Goal: Task Accomplishment & Management: Use online tool/utility

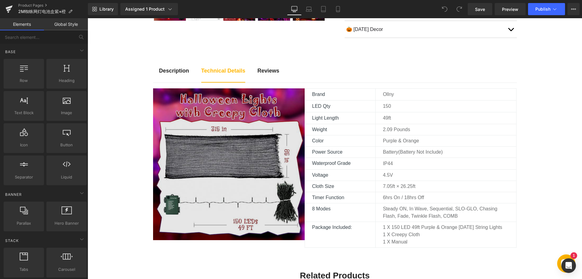
scroll to position [273, 0]
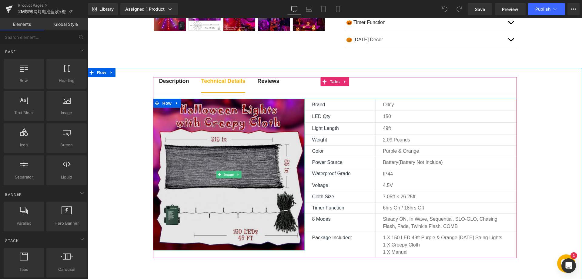
click at [219, 149] on img at bounding box center [229, 175] width 152 height 152
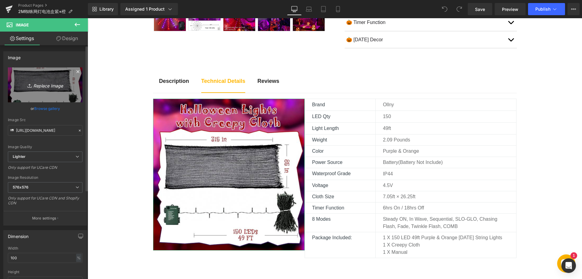
click at [43, 82] on icon "Replace Image" at bounding box center [45, 85] width 49 height 8
type input "C:\fakepath\810uGGp8gDL._AC_SL1500_.webp"
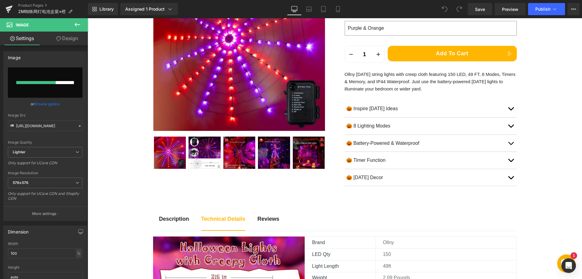
scroll to position [212, 0]
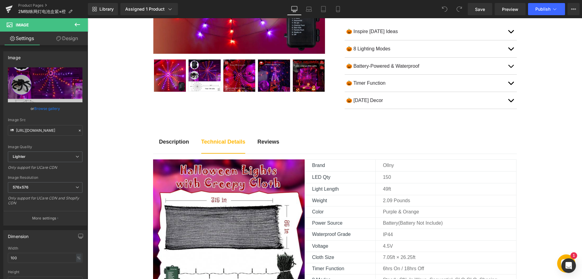
click at [385, 182] on div "LED Qty Text Block 150 Text Block Row" at bounding box center [411, 177] width 212 height 12
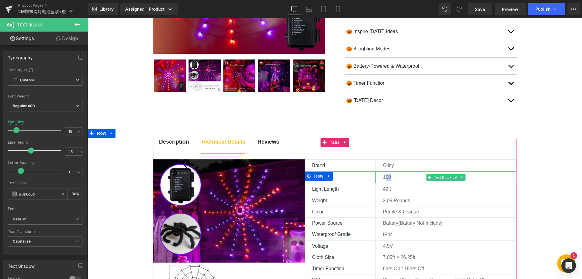
drag, startPoint x: 385, startPoint y: 178, endPoint x: 393, endPoint y: 178, distance: 8.5
click at [393, 178] on p "150" at bounding box center [449, 176] width 133 height 7
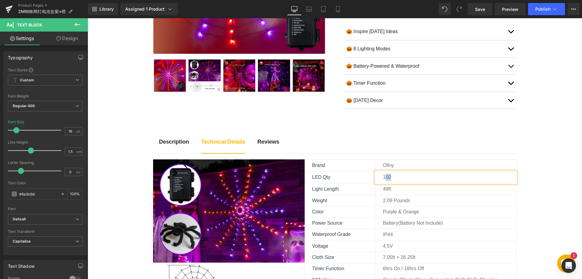
drag, startPoint x: 392, startPoint y: 179, endPoint x: 395, endPoint y: 177, distance: 3.7
click at [392, 179] on p "150" at bounding box center [449, 176] width 133 height 7
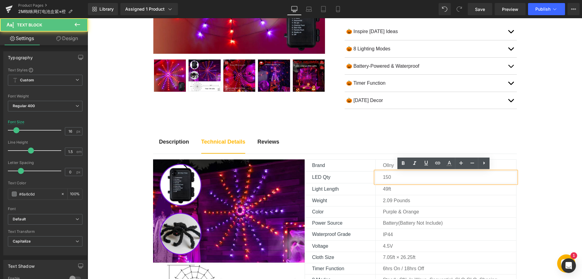
click at [395, 176] on p "150" at bounding box center [449, 176] width 133 height 7
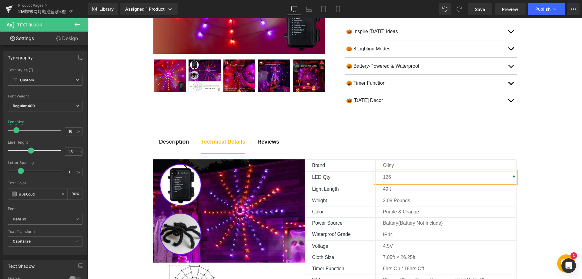
click at [404, 142] on ul "Description Text Block Technical Details Text Block Reviews Text Block" at bounding box center [335, 146] width 364 height 16
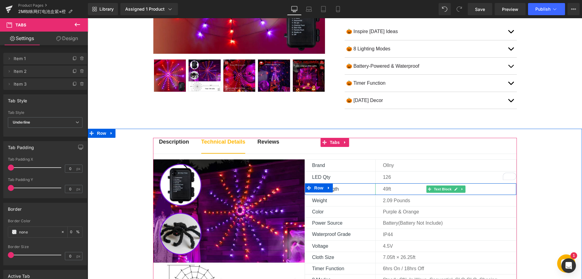
click at [384, 188] on p "49ft" at bounding box center [449, 188] width 133 height 7
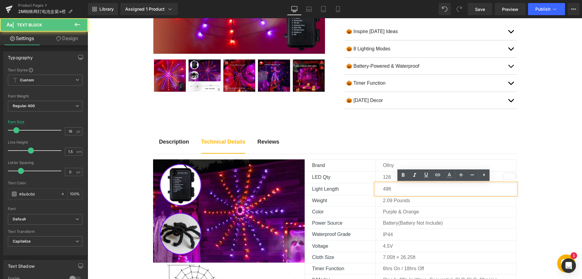
click at [386, 188] on p "49ft" at bounding box center [449, 188] width 133 height 7
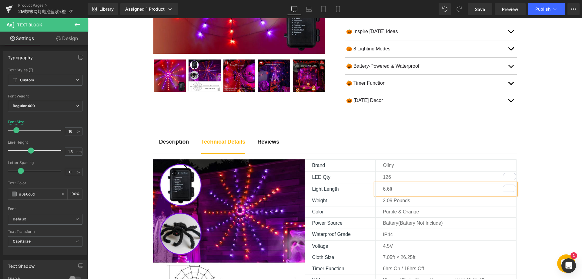
click at [449, 143] on ul "Description Text Block Technical Details Text Block Reviews Text Block" at bounding box center [335, 146] width 364 height 16
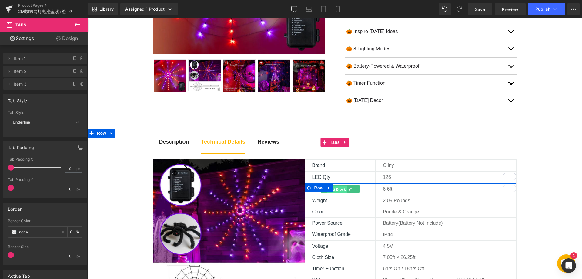
click at [343, 189] on span "Text Block" at bounding box center [337, 189] width 20 height 7
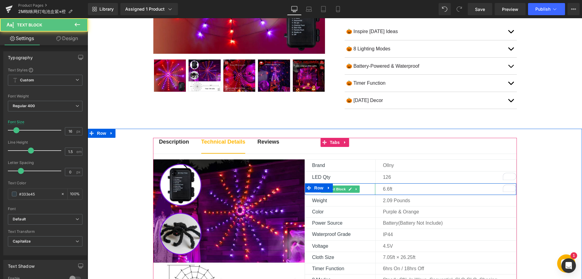
click at [375, 189] on div "6.6ft Text Block" at bounding box center [445, 189] width 141 height 12
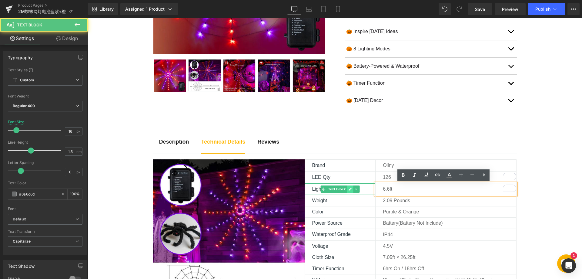
click at [349, 189] on icon at bounding box center [350, 189] width 3 height 3
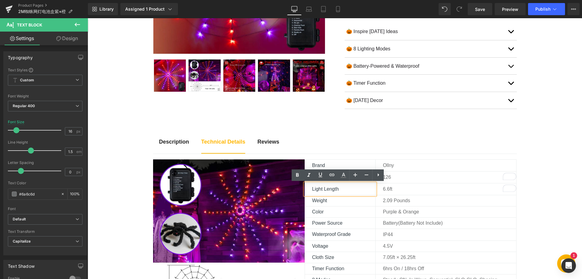
click at [318, 190] on p "Light Length" at bounding box center [343, 188] width 63 height 7
drag, startPoint x: 322, startPoint y: 189, endPoint x: 340, endPoint y: 189, distance: 17.6
click at [340, 189] on p "Light Length" at bounding box center [343, 188] width 63 height 7
click at [312, 188] on p "Light Length" at bounding box center [343, 188] width 63 height 7
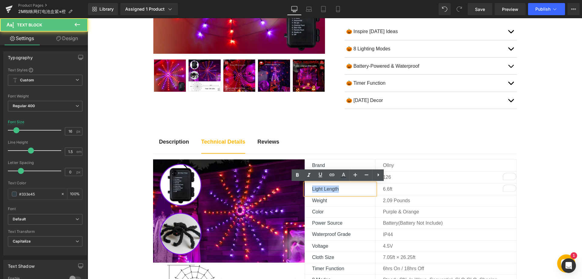
drag, startPoint x: 309, startPoint y: 189, endPoint x: 340, endPoint y: 189, distance: 31.2
click at [340, 189] on div "Light Length" at bounding box center [340, 189] width 71 height 12
paste div
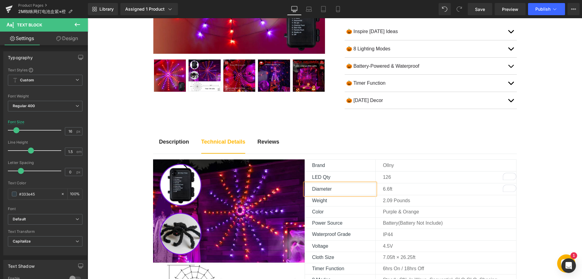
click at [337, 201] on span "Text Block" at bounding box center [337, 200] width 20 height 7
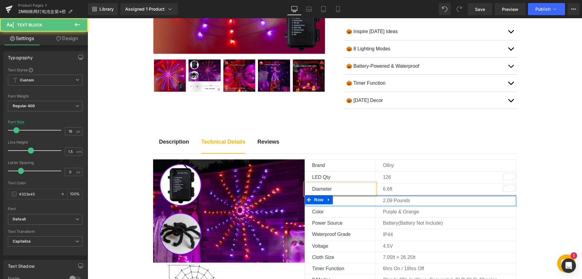
click at [399, 191] on p "6.6ft" at bounding box center [449, 188] width 133 height 7
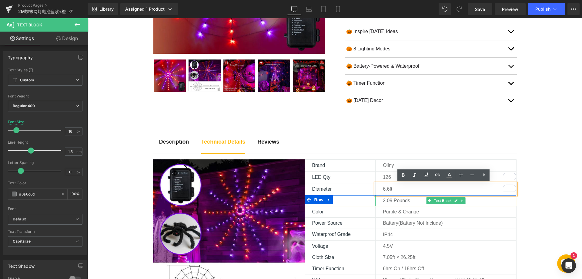
click at [389, 200] on p "‎2.09 pounds" at bounding box center [449, 200] width 133 height 7
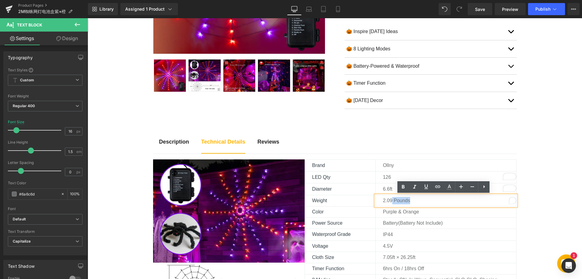
drag, startPoint x: 389, startPoint y: 200, endPoint x: 372, endPoint y: 199, distance: 17.7
click at [375, 199] on div "‎2.09 pounds" at bounding box center [445, 200] width 141 height 11
click at [390, 202] on p "‎2.09 pounds" at bounding box center [449, 200] width 133 height 7
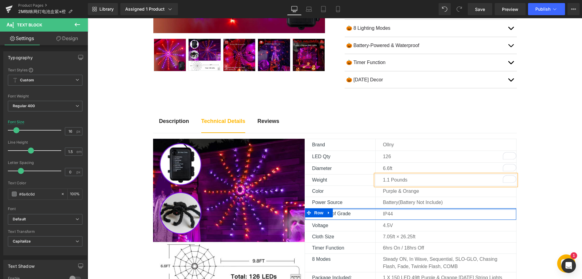
scroll to position [243, 0]
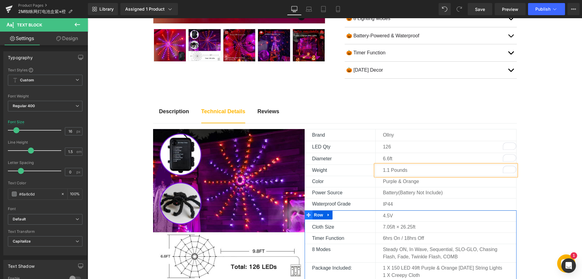
click at [306, 215] on icon at bounding box center [308, 214] width 4 height 4
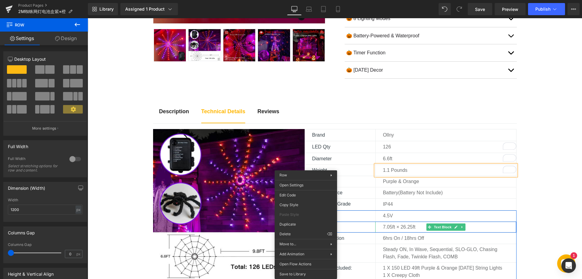
click at [388, 225] on p "7.05ft × 26.25ft" at bounding box center [449, 226] width 133 height 7
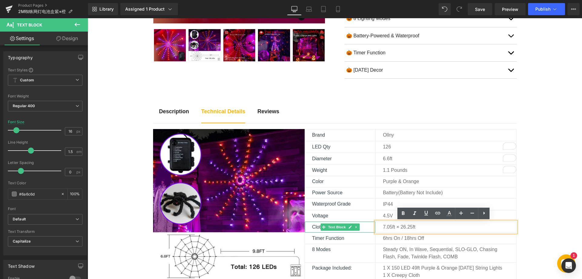
click at [312, 227] on p "Cloth size" at bounding box center [343, 226] width 63 height 7
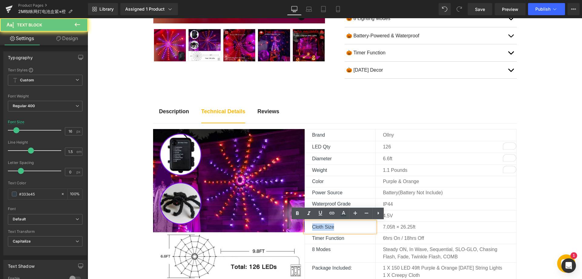
drag, startPoint x: 309, startPoint y: 227, endPoint x: 343, endPoint y: 226, distance: 34.0
click at [343, 226] on div "Cloth size" at bounding box center [340, 226] width 71 height 11
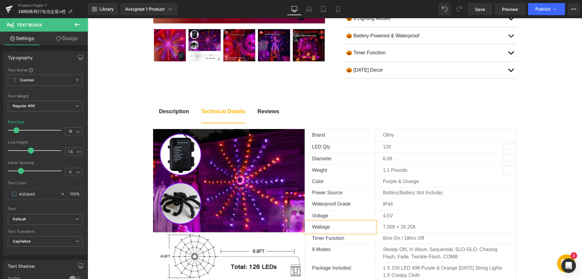
click at [384, 226] on p "7.05ft × 26.25ft" at bounding box center [449, 226] width 133 height 7
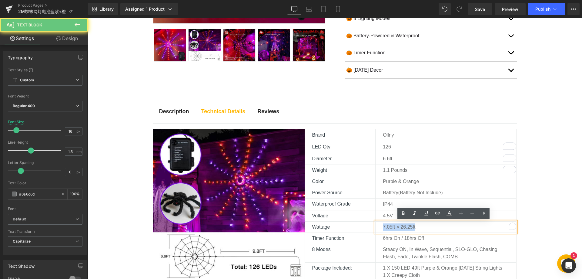
drag, startPoint x: 381, startPoint y: 226, endPoint x: 428, endPoint y: 225, distance: 46.7
click at [428, 225] on p "7.05ft × 26.25ft" at bounding box center [449, 226] width 133 height 7
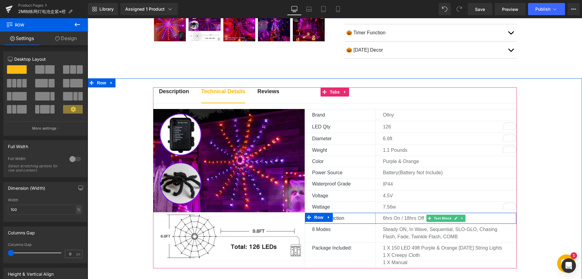
scroll to position [273, 0]
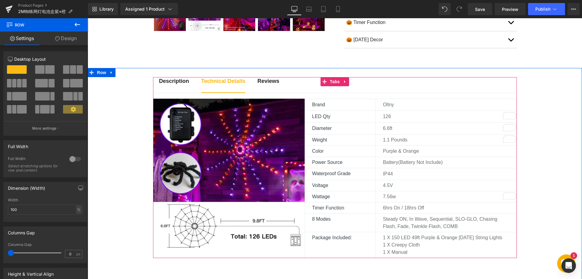
click at [401, 225] on p "Steady ON, In Wave, Sequential, SLO-GLO, Chasing Flash, Fade, Twinkle Flash, CO…" at bounding box center [446, 222] width 126 height 15
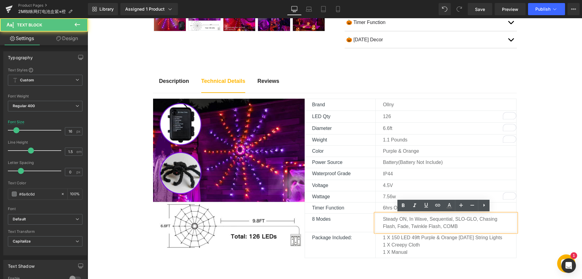
click at [407, 223] on p "Steady ON, In Wave, Sequential, SLO-GLO, Chasing Flash, Fade, Twinkle Flash, CO…" at bounding box center [446, 222] width 126 height 15
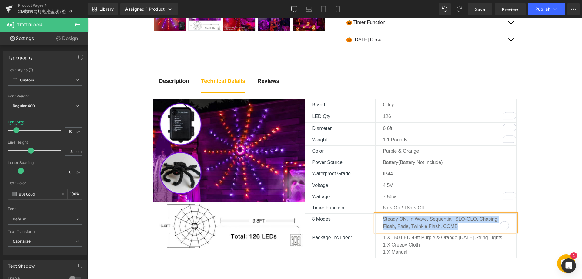
paste div "To enrich screen reader interactions, please activate Accessibility in Grammarl…"
click at [554, 216] on div "Description Text Block Technical Details Text Block Reviews Text Block Image Br…" at bounding box center [335, 264] width 494 height 393
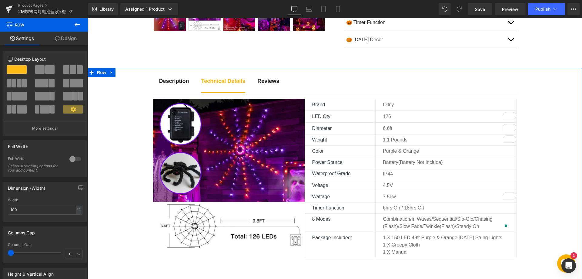
click at [397, 248] on p "1 x Creepy Cloth" at bounding box center [446, 244] width 126 height 7
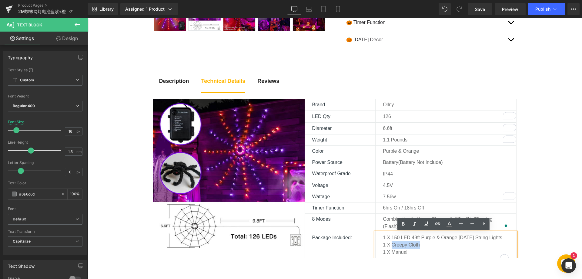
drag, startPoint x: 390, startPoint y: 253, endPoint x: 417, endPoint y: 253, distance: 27.6
click at [417, 248] on p "1 x Creepy Cloth" at bounding box center [446, 244] width 126 height 7
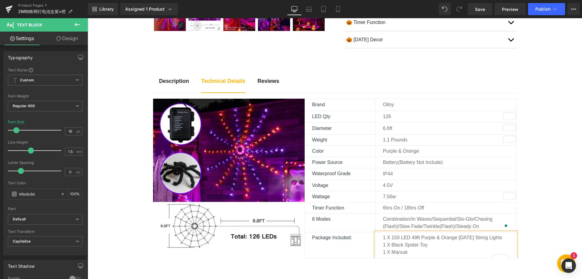
click at [531, 213] on div "Description Text Block Technical Details Text Block Reviews Text Block Image Br…" at bounding box center [335, 264] width 494 height 393
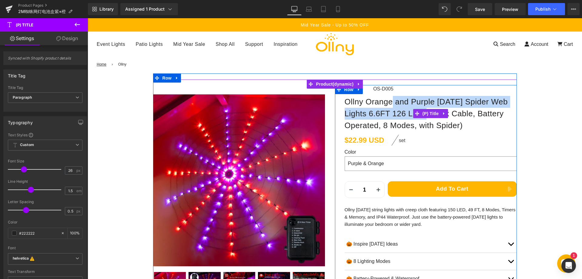
drag, startPoint x: 343, startPoint y: 102, endPoint x: 383, endPoint y: 113, distance: 41.4
click at [383, 113] on span "Ollny Orange and Purple [DATE] Spider Web Lights 6.6FT 126 LED (Black Cable, Ba…" at bounding box center [431, 113] width 172 height 35
copy span "Ollny Orange and Purple Halloween Spider Web Lights"
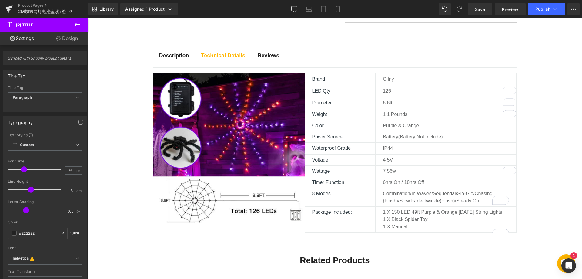
scroll to position [303, 0]
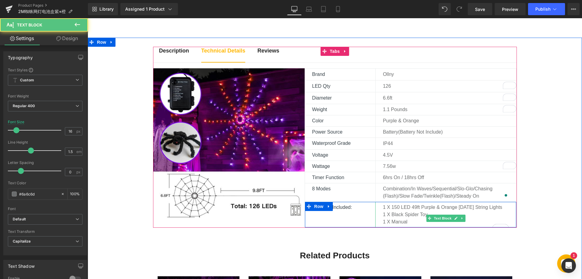
click at [390, 207] on p "1 x 150 LED 49ft Purple & Orange Halloween String Lights" at bounding box center [446, 206] width 126 height 7
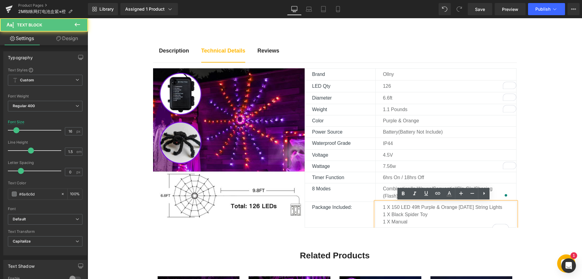
drag, startPoint x: 420, startPoint y: 207, endPoint x: 421, endPoint y: 212, distance: 5.7
click at [421, 211] on p "1 x 150 LED 49ft Purple & Orange Halloween String Lights" at bounding box center [446, 206] width 126 height 7
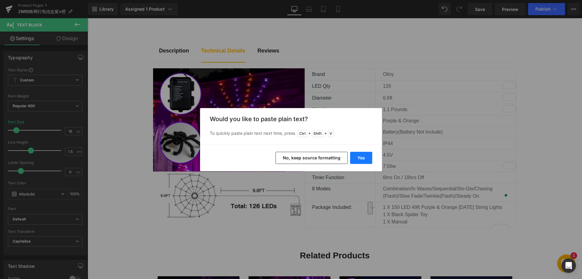
click at [358, 155] on button "Yes" at bounding box center [361, 158] width 22 height 12
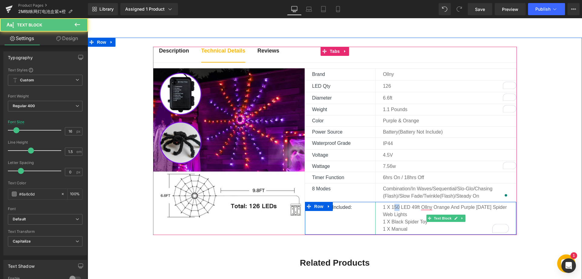
drag, startPoint x: 393, startPoint y: 207, endPoint x: 397, endPoint y: 207, distance: 4.3
click at [397, 207] on p "1 x 150 LED 49ft Ollny Orange and Purple Halloween Spider Web Lights" at bounding box center [446, 210] width 126 height 15
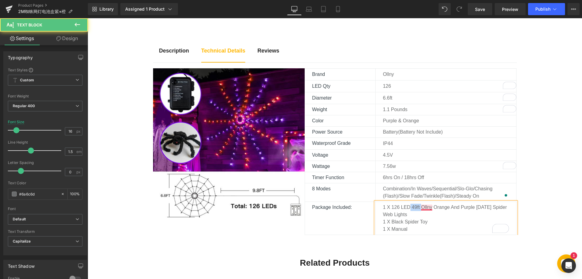
drag, startPoint x: 409, startPoint y: 206, endPoint x: 419, endPoint y: 207, distance: 10.3
click at [419, 207] on p "1 x 126 LED 49ft Ollny Orange and Purple Halloween Spider Web Lights" at bounding box center [446, 210] width 126 height 15
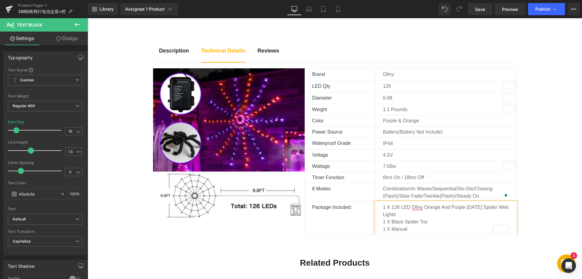
click at [544, 202] on div "Description Text Block Technical Details Text Block Reviews Text Block Image Br…" at bounding box center [335, 238] width 494 height 401
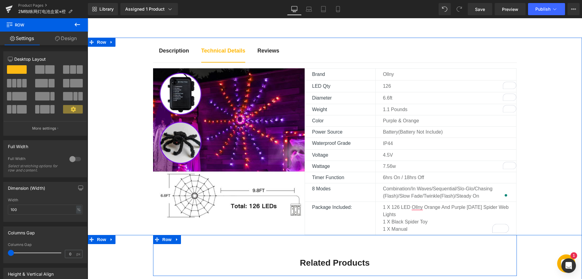
click at [412, 249] on div "Related Products Heading Row" at bounding box center [335, 255] width 364 height 41
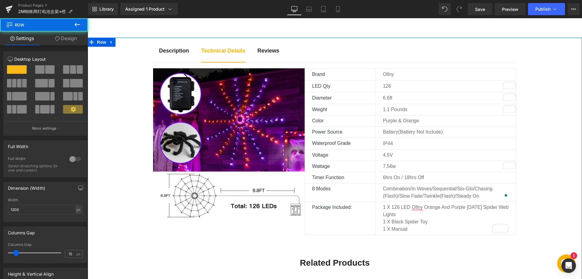
click at [556, 189] on div "Description Text Block Technical Details Text Block Reviews Text Block Image Br…" at bounding box center [335, 238] width 494 height 401
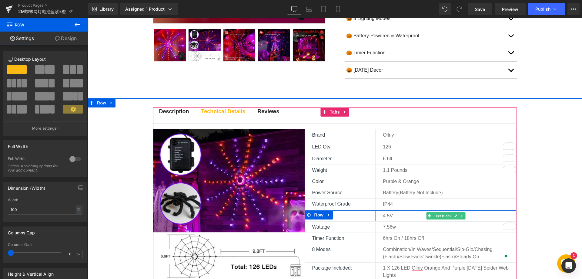
scroll to position [212, 0]
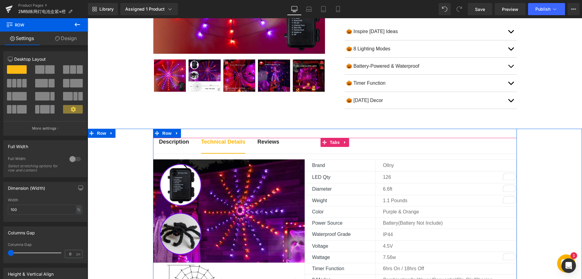
click at [175, 144] on strong "Description" at bounding box center [174, 142] width 30 height 6
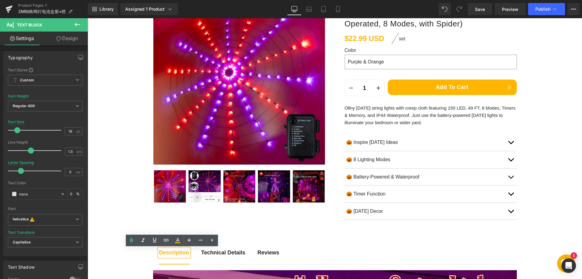
scroll to position [91, 0]
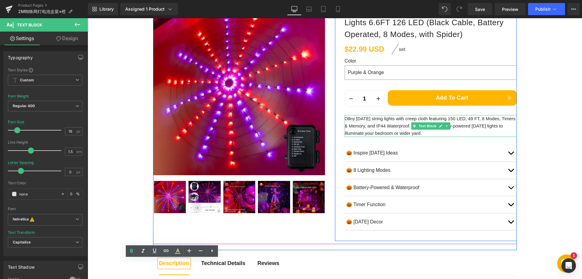
click at [389, 126] on p "Ollny Halloween string lights with creep cloth featuring 150 LED, 49 FT, 8 Mode…" at bounding box center [431, 126] width 172 height 22
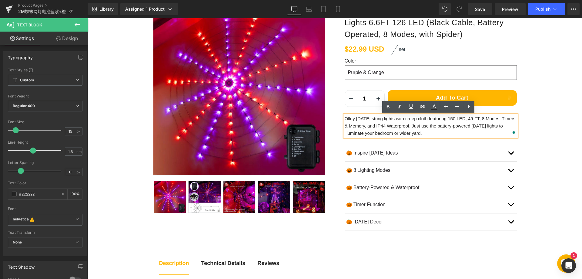
drag, startPoint x: 450, startPoint y: 135, endPoint x: 342, endPoint y: 115, distance: 110.2
click at [345, 115] on div "Ollny Halloween string lights with creep cloth featuring 150 LED, 49 FT, 8 Mode…" at bounding box center [431, 126] width 172 height 22
click at [376, 129] on p "Ollny Halloween string lights with creep cloth featuring 150 LED, 49 FT, 8 Mode…" at bounding box center [431, 126] width 172 height 22
click at [381, 127] on p "Ollny Halloween string lights with creep cloth featuring 150 LED, 49 FT, 8 Mode…" at bounding box center [431, 126] width 172 height 22
paste div "To enrich screen reader interactions, please activate Accessibility in Grammarl…"
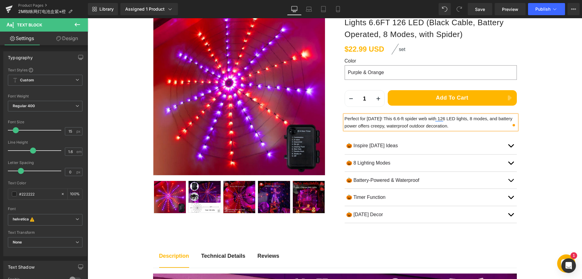
click at [405, 119] on p "Perfect for Halloween! This 6.6-ft spider web with 126 LED lights, 8 modes, and…" at bounding box center [431, 122] width 172 height 15
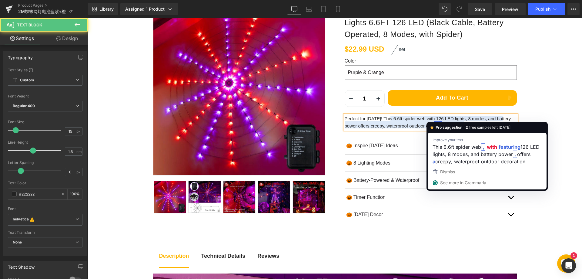
click at [431, 118] on p "Perfect for Halloween! This 6.6ft spider web with 126 LED lights, 8 modes, and …" at bounding box center [431, 122] width 172 height 15
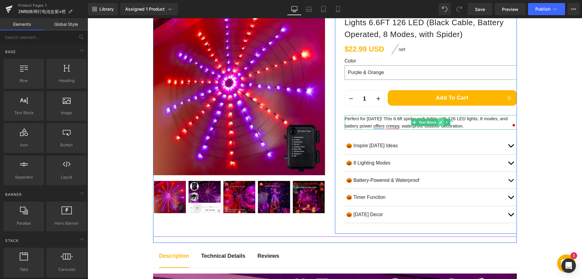
click at [438, 125] on link at bounding box center [440, 122] width 6 height 7
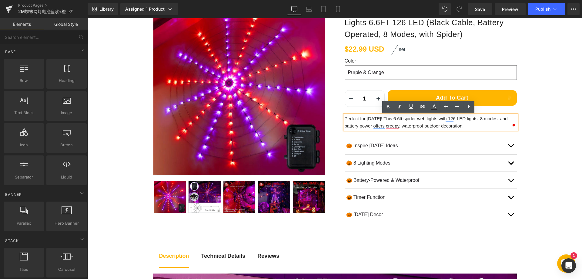
click at [438, 127] on p "Perfect for Halloween! This 6.6ft spider web lights with 126 LED lights, 8 mode…" at bounding box center [431, 122] width 172 height 15
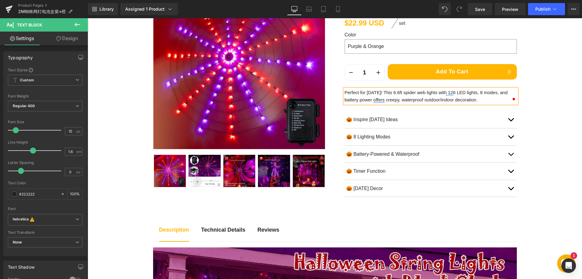
scroll to position [121, 0]
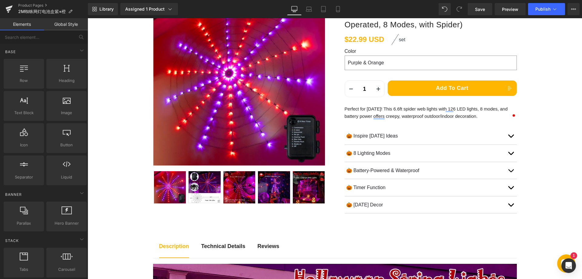
scroll to position [91, 0]
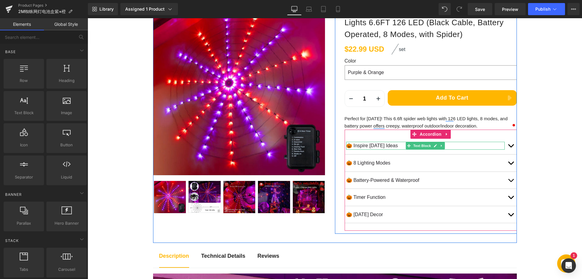
click at [364, 145] on p "🎃 Inspire Halloween Ideas" at bounding box center [425, 146] width 159 height 8
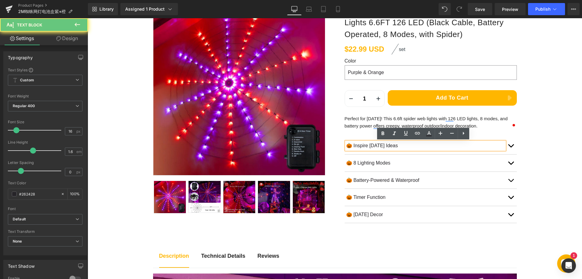
click at [353, 145] on p "🎃 Inspire Halloween Ideas" at bounding box center [425, 146] width 159 height 8
drag, startPoint x: 352, startPoint y: 146, endPoint x: 427, endPoint y: 147, distance: 74.6
click at [427, 147] on p "🎃 Inspire Halloween Ideas" at bounding box center [425, 146] width 159 height 8
paste div
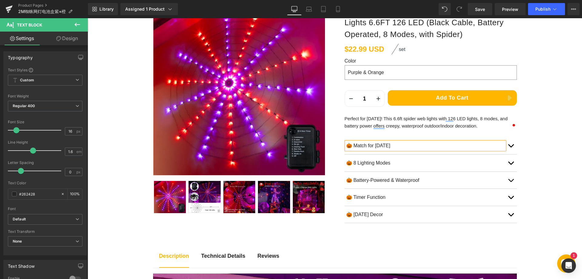
click at [508, 147] on button "button" at bounding box center [511, 145] width 12 height 17
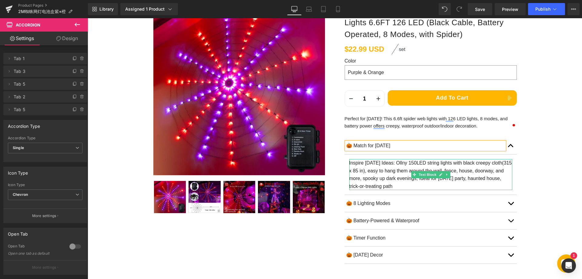
click at [356, 163] on p "Inspire Halloween Ideas: Ollny 150LED string lights with black creepy cloth(315…" at bounding box center [430, 174] width 163 height 31
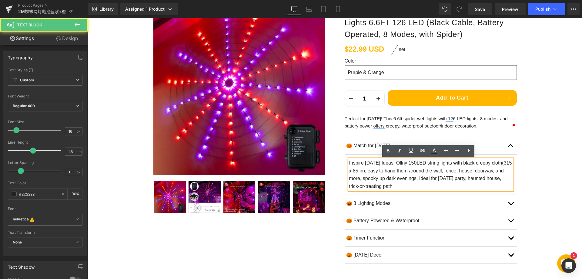
click at [383, 169] on p "Inspire Halloween Ideas: Ollny 150LED string lights with black creepy cloth(315…" at bounding box center [430, 174] width 163 height 31
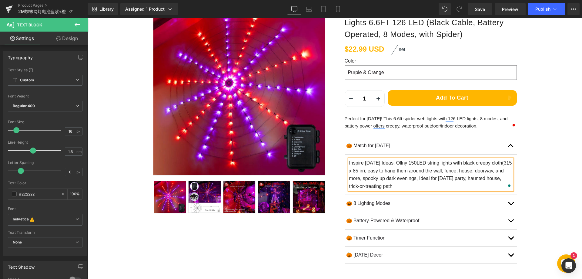
paste div "To enrich screen reader interactions, please activate Accessibility in Grammarl…"
click at [370, 203] on p "🎃 8 Lighting Modes" at bounding box center [425, 203] width 159 height 8
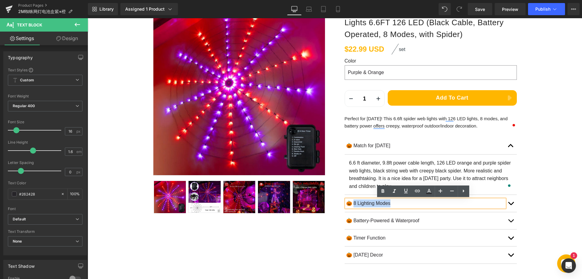
drag, startPoint x: 352, startPoint y: 202, endPoint x: 408, endPoint y: 202, distance: 56.7
click at [408, 202] on p "🎃 8 Lighting Modes" at bounding box center [425, 203] width 159 height 8
paste div
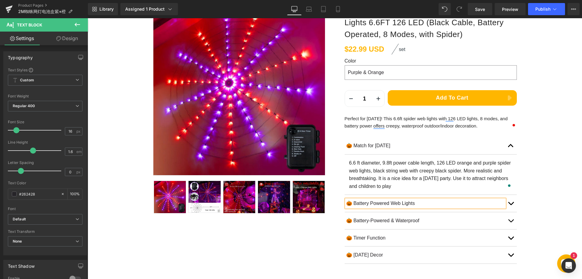
click at [511, 205] on span "button" at bounding box center [511, 205] width 0 height 0
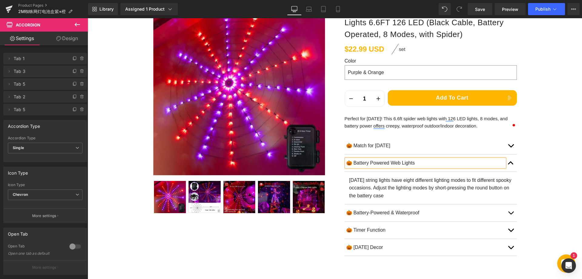
click at [369, 188] on p "[DATE] string lights have eight different lighting modes to fit different spook…" at bounding box center [430, 187] width 163 height 23
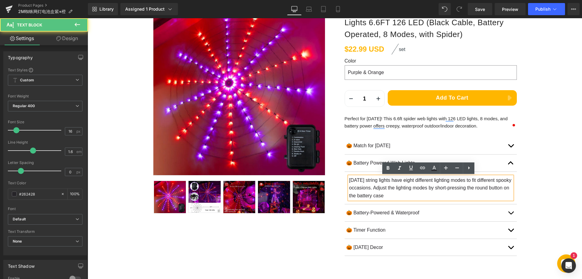
click at [383, 191] on p "[DATE] string lights have eight different lighting modes to fit different spook…" at bounding box center [430, 187] width 163 height 23
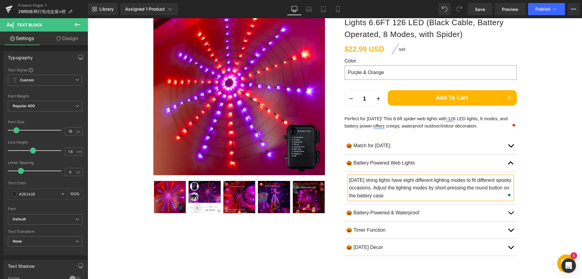
paste div "To enrich screen reader interactions, please activate Accessibility in Grammarl…"
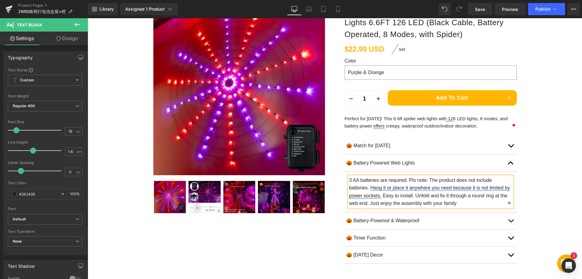
click at [363, 219] on p "🎃 Battery-Powered & Waterproof" at bounding box center [425, 220] width 159 height 8
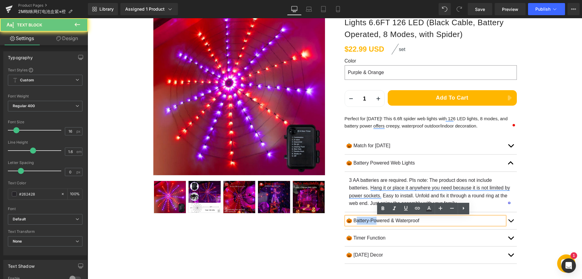
drag, startPoint x: 353, startPoint y: 218, endPoint x: 376, endPoint y: 218, distance: 22.1
click at [376, 218] on p "🎃 Battery-Powered & Waterproof" at bounding box center [425, 220] width 159 height 8
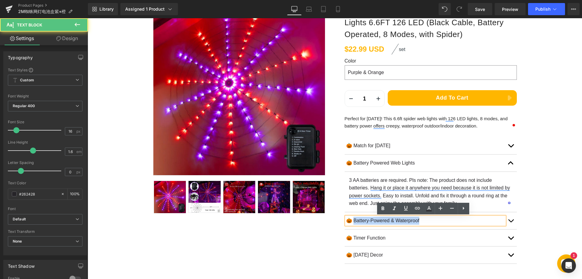
drag, startPoint x: 352, startPoint y: 219, endPoint x: 429, endPoint y: 221, distance: 77.3
click at [429, 221] on p "🎃 Battery-Powered & Waterproof" at bounding box center [425, 220] width 159 height 8
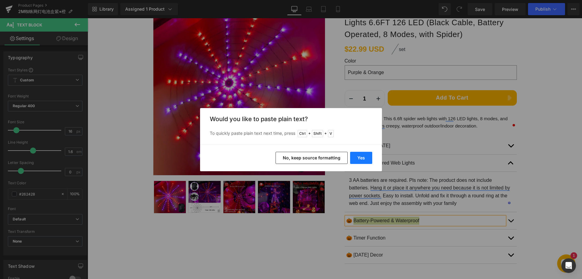
click at [359, 157] on button "Yes" at bounding box center [361, 158] width 22 height 12
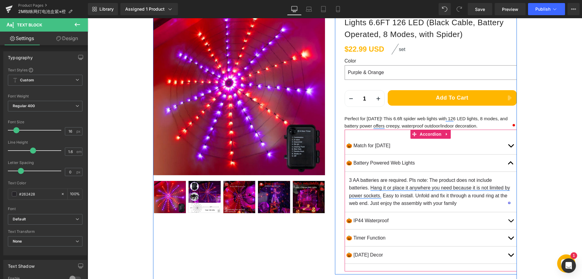
click at [507, 221] on button "button" at bounding box center [511, 220] width 12 height 17
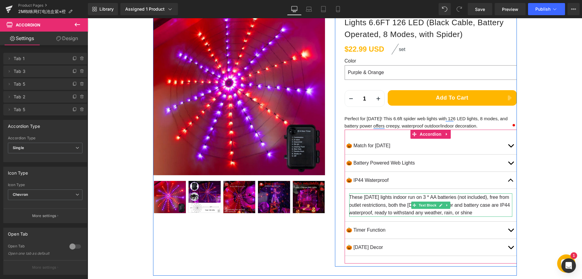
click at [366, 197] on p "These [DATE] lights indoor run on 3 * AA batteries (not included), free from ou…" at bounding box center [430, 204] width 163 height 23
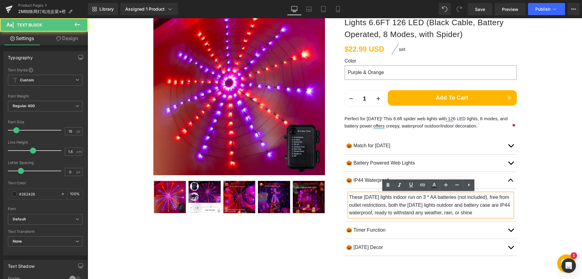
click at [381, 200] on p "These [DATE] lights indoor run on 3 * AA batteries (not included), free from ou…" at bounding box center [430, 204] width 163 height 23
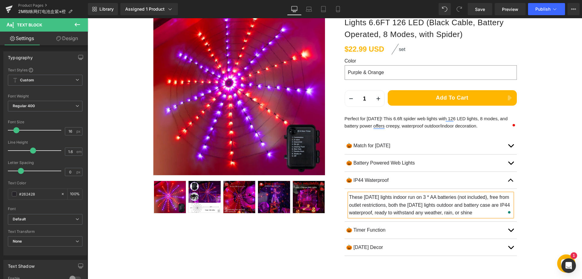
paste div "To enrich screen reader interactions, please activate Accessibility in Grammarl…"
click at [367, 232] on div at bounding box center [425, 233] width 159 height 2
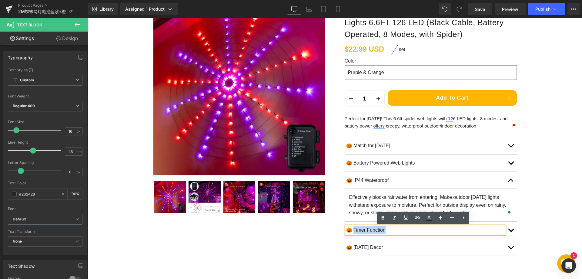
drag, startPoint x: 353, startPoint y: 230, endPoint x: 390, endPoint y: 227, distance: 37.4
click at [390, 227] on p "🎃 Timer Function" at bounding box center [425, 230] width 159 height 8
paste div
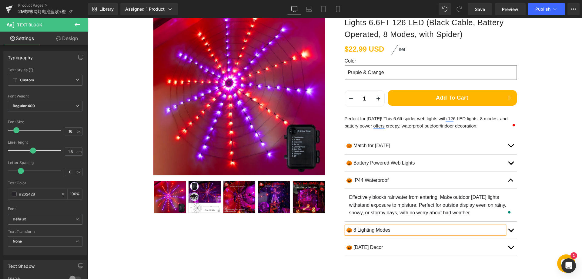
click at [508, 233] on button "button" at bounding box center [511, 229] width 12 height 17
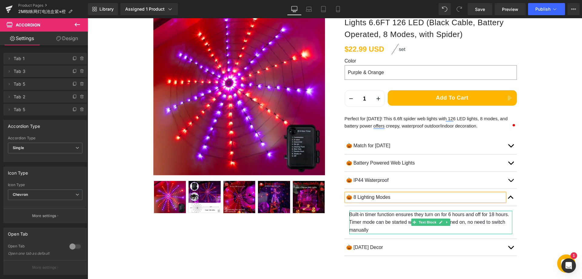
click at [373, 223] on p "Built-in timer function ensures they turn on for 6 hours and off for 18 hours. …" at bounding box center [430, 221] width 163 height 23
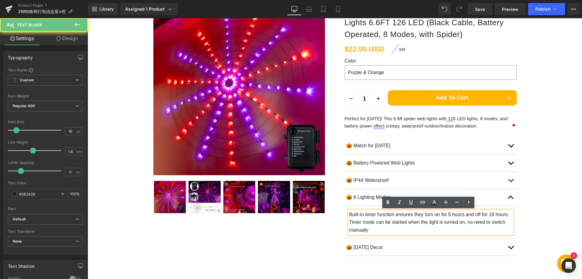
click at [373, 222] on p "Built-in timer function ensures they turn on for 6 hours and off for 18 hours. …" at bounding box center [430, 221] width 163 height 23
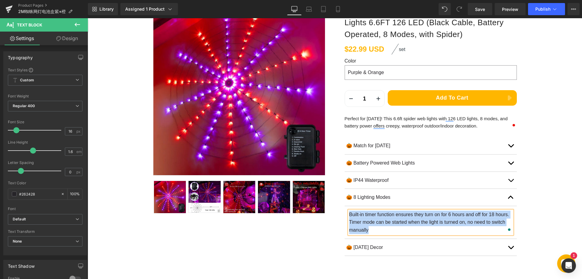
paste div "To enrich screen reader interactions, please activate Accessibility in Grammarl…"
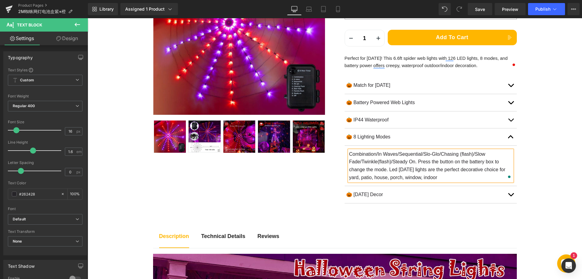
scroll to position [152, 0]
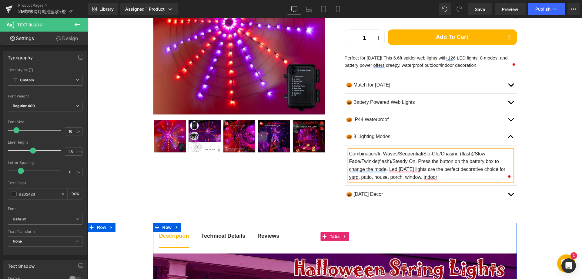
click at [366, 193] on p "🎃 [DATE] Decor" at bounding box center [425, 194] width 159 height 8
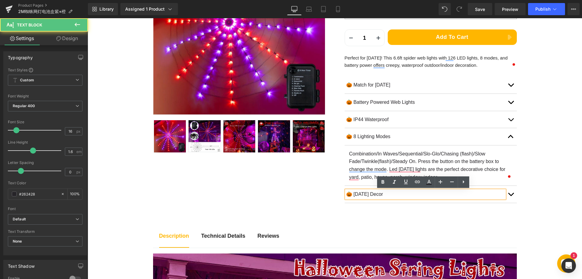
scroll to position [152, 0]
drag, startPoint x: 352, startPoint y: 193, endPoint x: 397, endPoint y: 193, distance: 44.9
click at [397, 193] on p "🎃 [DATE] Decor" at bounding box center [425, 194] width 159 height 8
paste div
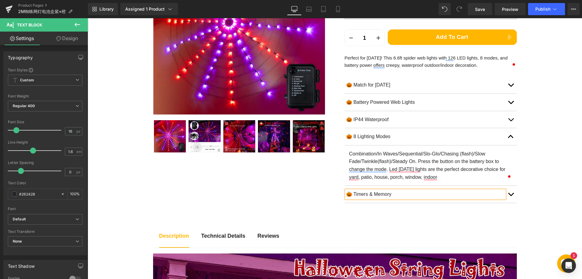
click at [507, 195] on button "button" at bounding box center [511, 194] width 12 height 17
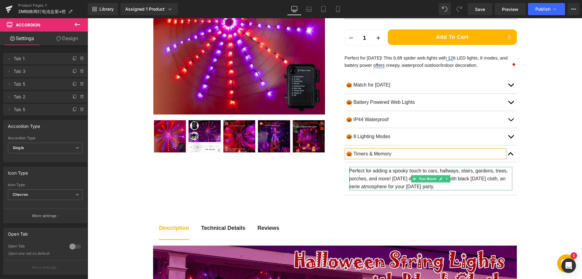
click at [388, 177] on p "Perfect for adding a spooky touch to cars, hallways, stairs, gardens, trees, po…" at bounding box center [430, 178] width 163 height 23
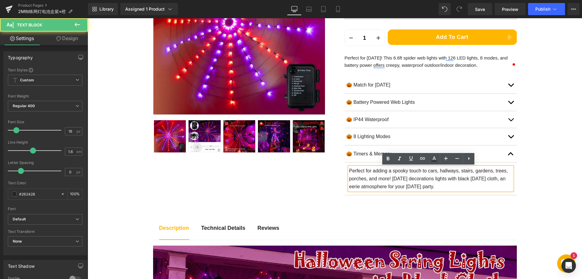
click at [376, 172] on p "Perfect for adding a spooky touch to cars, hallways, stairs, gardens, trees, po…" at bounding box center [430, 178] width 163 height 23
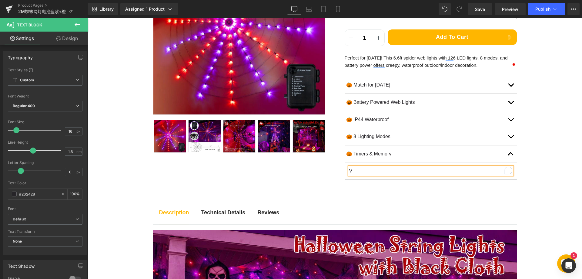
click at [349, 170] on p "V" at bounding box center [430, 171] width 163 height 8
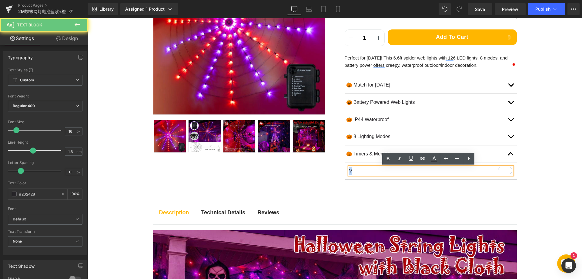
click at [345, 170] on article "V Text Block" at bounding box center [431, 170] width 172 height 17
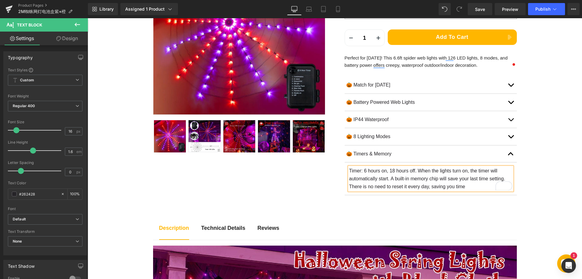
click at [507, 155] on button "button" at bounding box center [511, 153] width 12 height 17
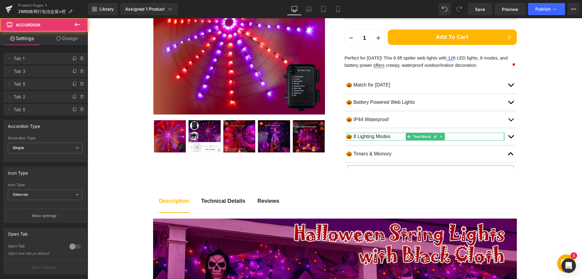
click at [503, 137] on div at bounding box center [504, 136] width 2 height 8
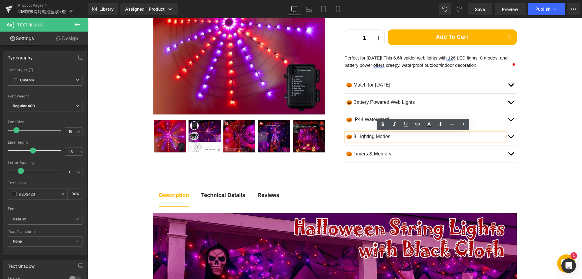
click at [508, 139] on button "button" at bounding box center [511, 136] width 12 height 17
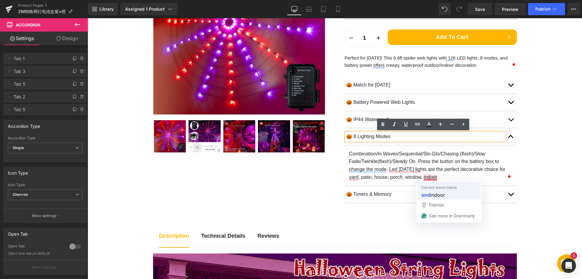
click at [430, 194] on strong "and" at bounding box center [425, 195] width 9 height 8
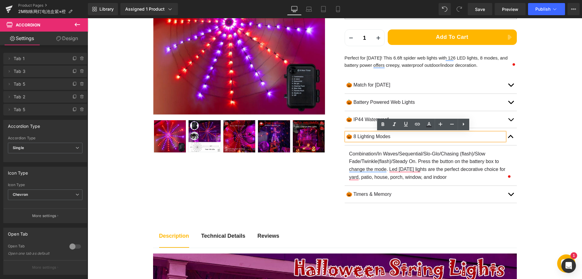
click at [450, 176] on p "Combination/In Waves/Sequential/Slo-Glo/Chasing (flash)/Slow Fade/Twinkle(flash…" at bounding box center [430, 165] width 163 height 31
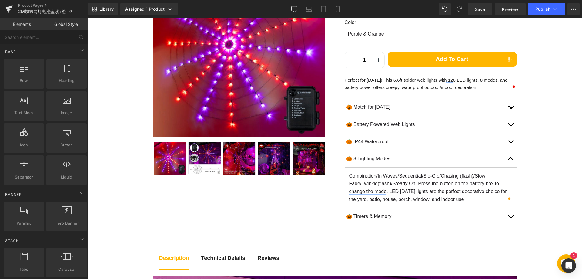
scroll to position [121, 0]
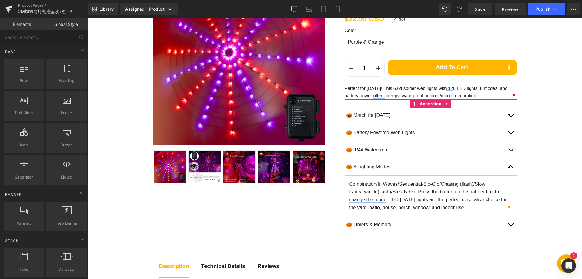
click at [510, 223] on button "button" at bounding box center [511, 224] width 12 height 17
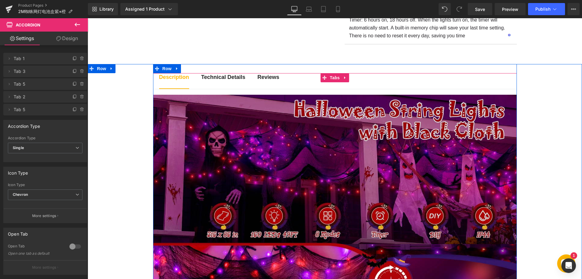
scroll to position [333, 0]
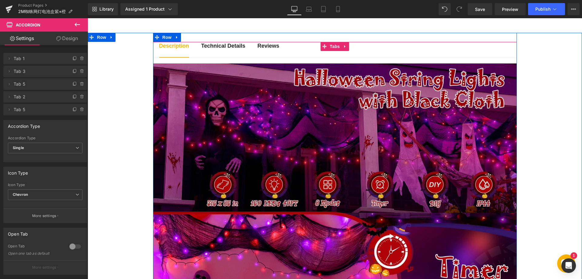
click at [252, 155] on img at bounding box center [335, 137] width 364 height 149
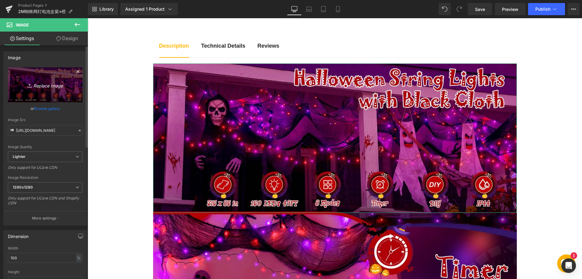
click at [50, 83] on icon "Replace Image" at bounding box center [45, 85] width 49 height 8
type input "C:\fakepath\11-1.webp"
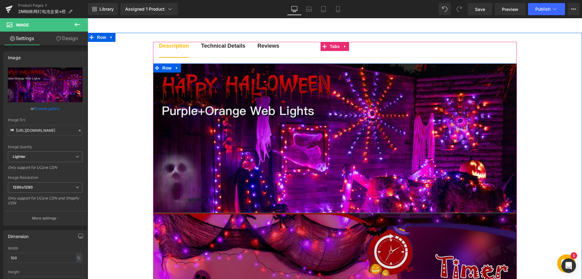
type input "https://ucarecdn.com/3d5b0751-1695-47a3-b6ff-4b79750d1f38/-/format/auto/-/previ…"
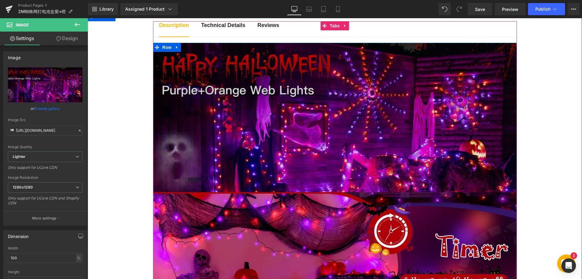
scroll to position [364, 0]
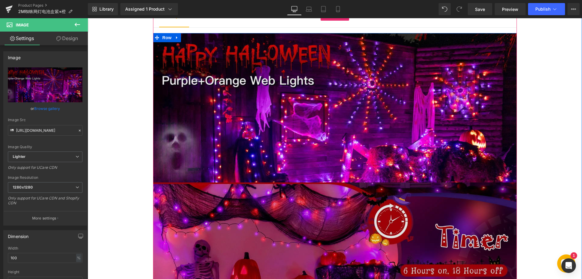
click at [273, 212] on img at bounding box center [335, 256] width 364 height 149
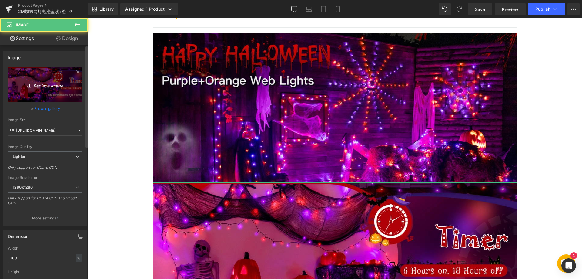
click at [32, 85] on icon "Replace Image" at bounding box center [45, 85] width 49 height 8
type input "C:\fakepath\22.webp"
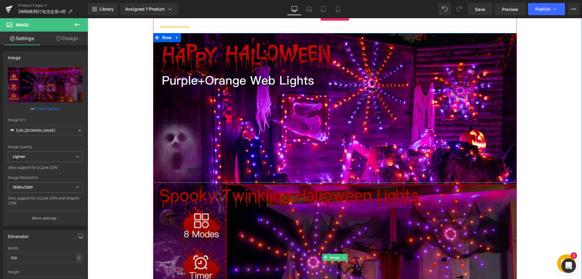
type input "https://ucarecdn.com/4a03fc59-33a7-46fc-890c-870055fb361e/-/format/auto/-/previ…"
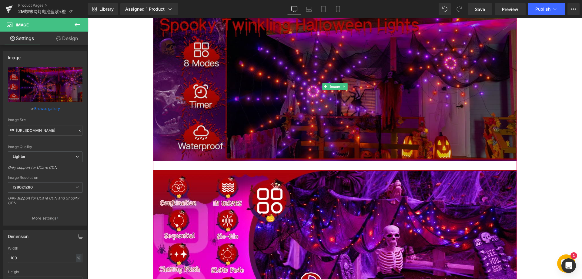
scroll to position [546, 0]
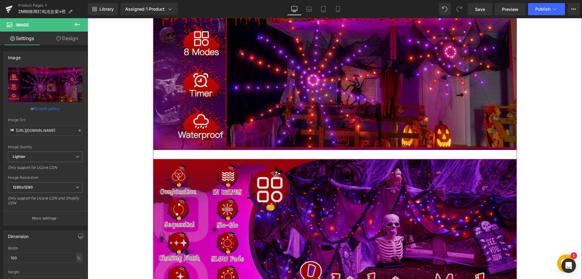
click at [311, 195] on img at bounding box center [335, 233] width 364 height 149
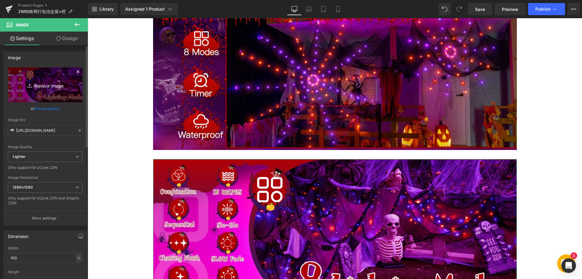
click at [47, 86] on icon "Replace Image" at bounding box center [45, 85] width 49 height 8
type input "C:\fakepath\33.webp"
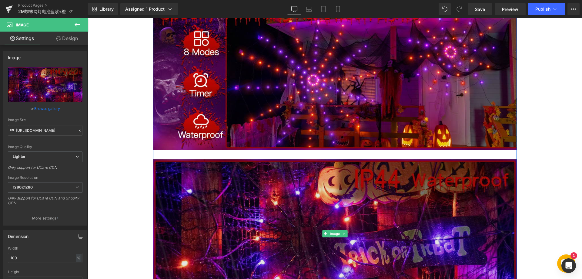
type input "https://ucarecdn.com/58146e5d-6d8f-474d-849d-5e4aef21c974/-/format/auto/-/previ…"
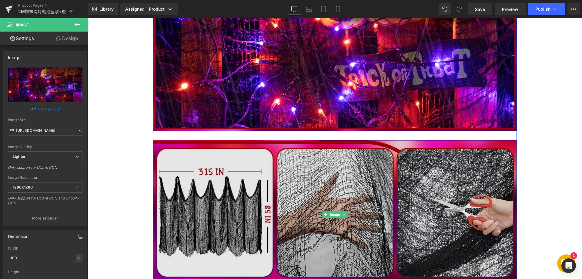
scroll to position [728, 0]
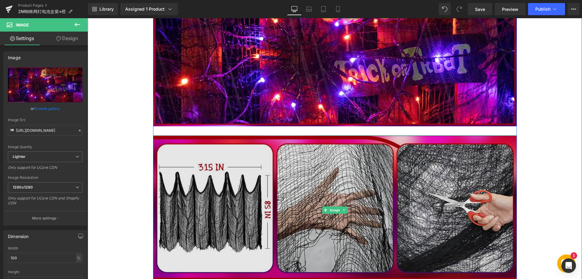
click at [281, 180] on img at bounding box center [335, 209] width 364 height 149
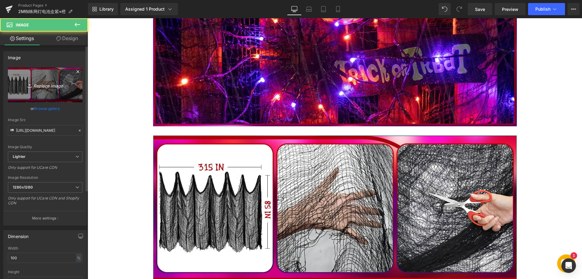
click at [50, 82] on icon "Replace Image" at bounding box center [45, 85] width 49 height 8
type input "C:\fakepath\55.webp"
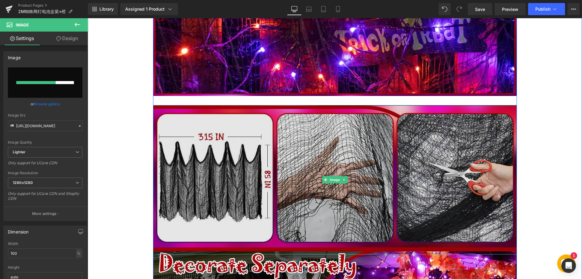
scroll to position [788, 0]
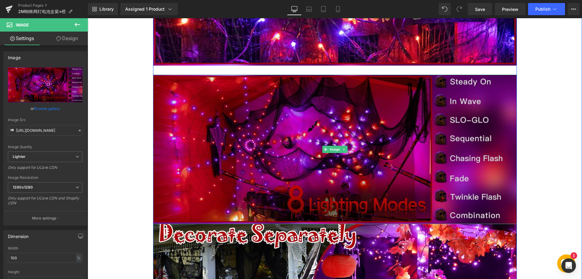
type input "https://ucarecdn.com/f47e3207-ba45-42ac-9c79-ea8916c924aa/-/format/auto/-/previ…"
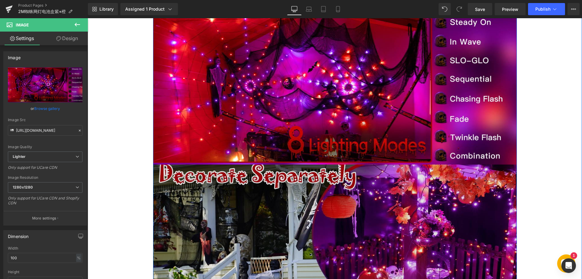
scroll to position [879, 0]
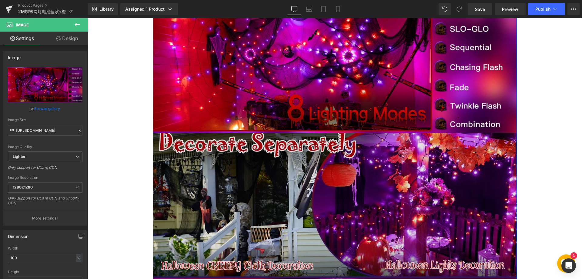
click at [292, 195] on img at bounding box center [335, 207] width 364 height 149
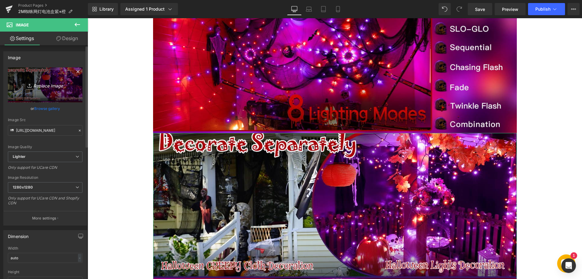
click at [54, 85] on icon "Replace Image" at bounding box center [45, 85] width 49 height 8
type input "C:\fakepath\66.webp"
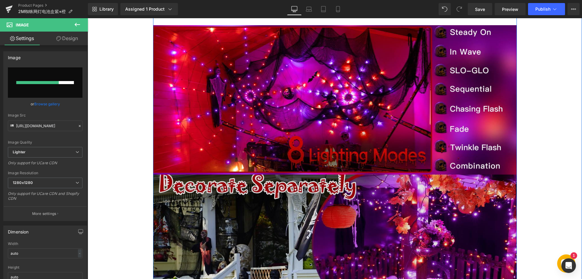
scroll to position [818, 0]
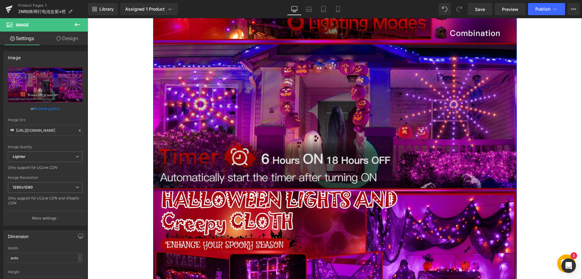
type input "https://ucarecdn.com/8aa23e17-d14f-4907-acb1-32cde3978c8f/-/format/auto/-/previ…"
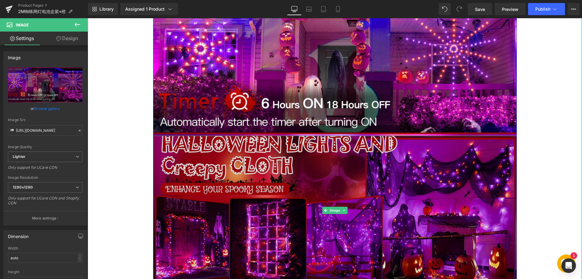
scroll to position [1031, 0]
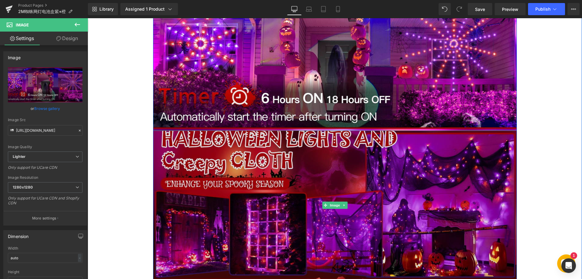
click at [323, 176] on img at bounding box center [335, 204] width 364 height 149
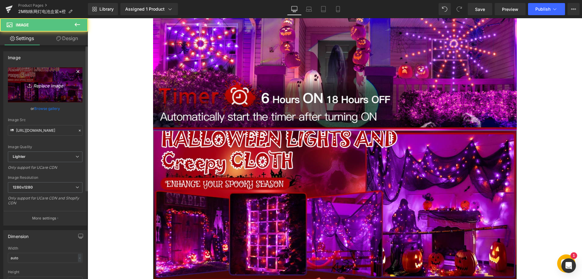
click at [55, 86] on icon "Replace Image" at bounding box center [45, 85] width 49 height 8
type input "C:\fakepath\77.webp"
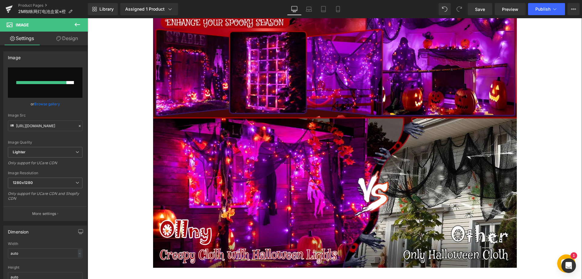
scroll to position [1182, 0]
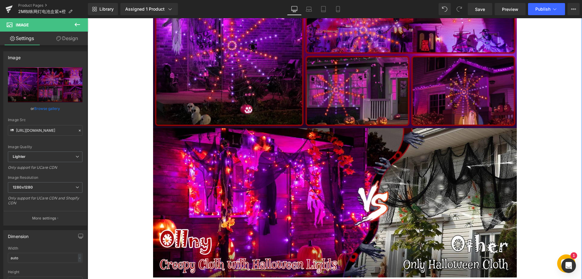
type input "https://ucarecdn.com/b92c323b-13ee-4961-abed-4828d90a1449/-/format/auto/-/previ…"
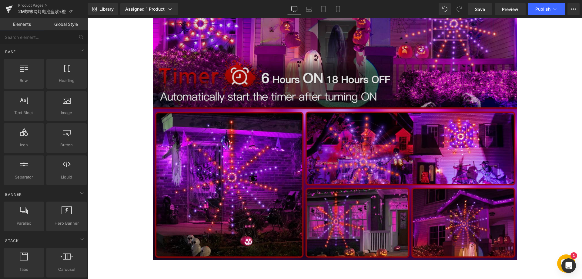
scroll to position [1000, 0]
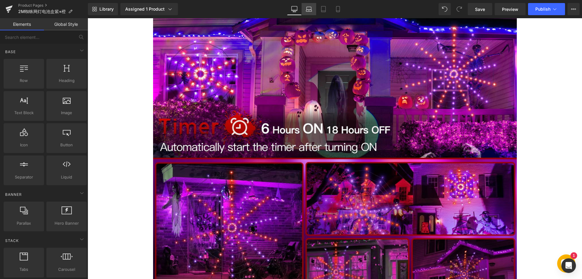
click at [306, 11] on icon at bounding box center [309, 9] width 6 height 6
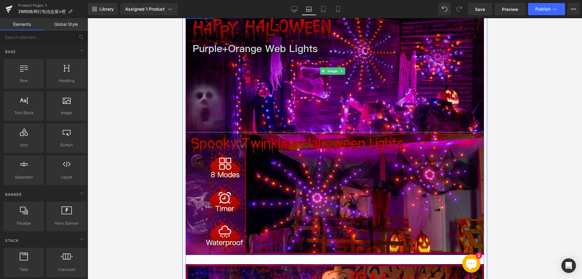
scroll to position [546, 0]
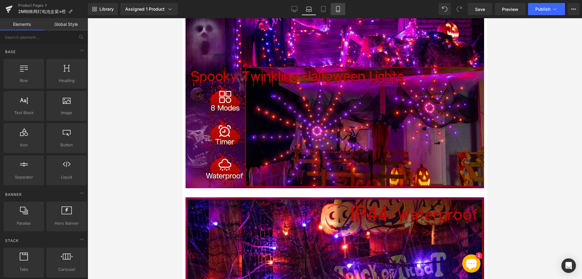
click at [336, 9] on icon at bounding box center [338, 9] width 6 height 6
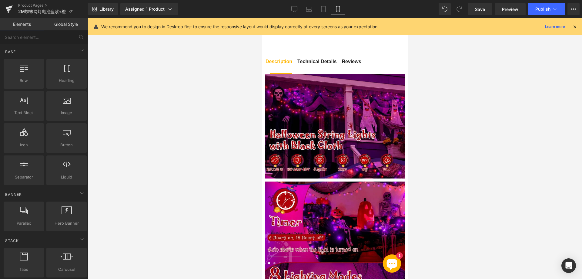
scroll to position [519, 0]
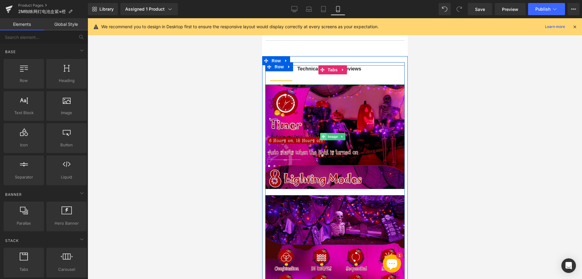
click at [321, 133] on span at bounding box center [323, 136] width 6 height 7
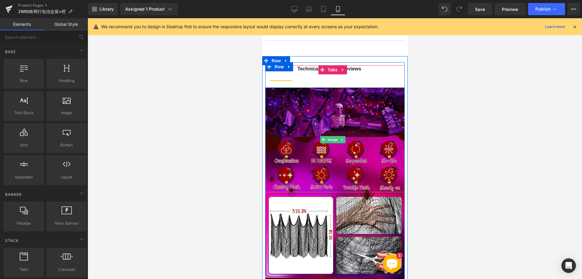
click at [324, 141] on img at bounding box center [334, 139] width 139 height 105
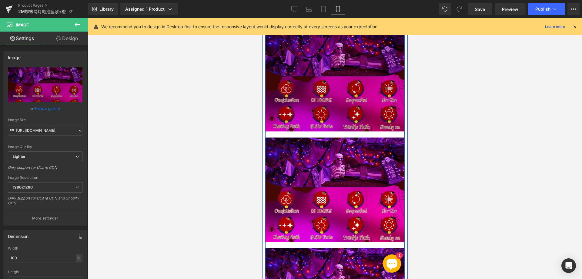
scroll to position [550, 0]
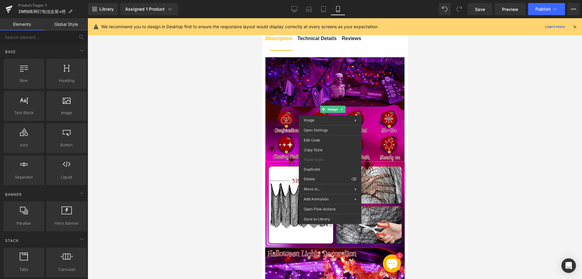
click at [295, 100] on img at bounding box center [334, 109] width 139 height 105
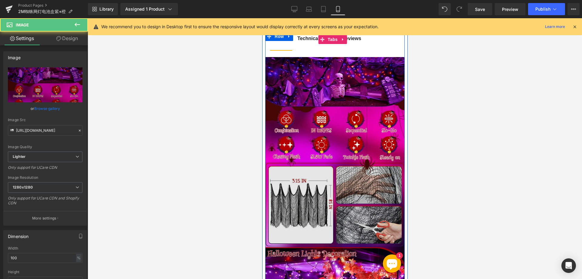
click at [316, 184] on img at bounding box center [334, 214] width 139 height 105
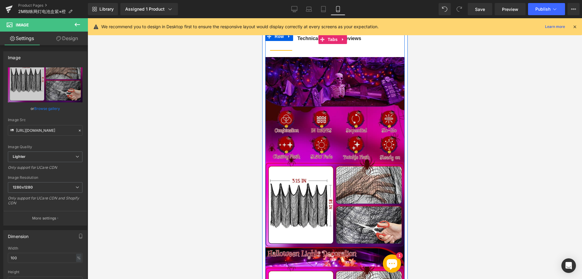
click at [317, 115] on img at bounding box center [334, 109] width 139 height 105
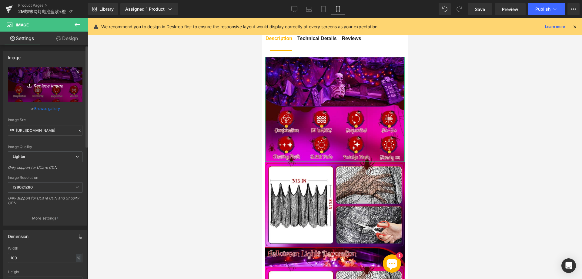
click at [49, 84] on icon "Replace Image" at bounding box center [45, 85] width 49 height 8
type input "C:\fakepath\111.webp"
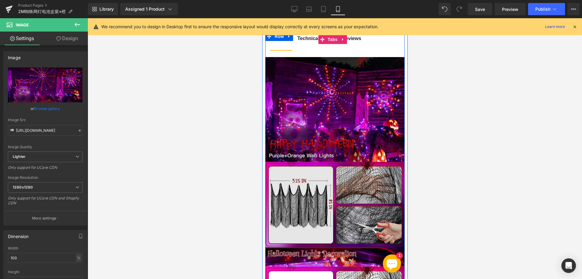
type input "https://ucarecdn.com/332fa193-d17e-4a71-8899-7e19fd914d25/-/format/auto/-/previ…"
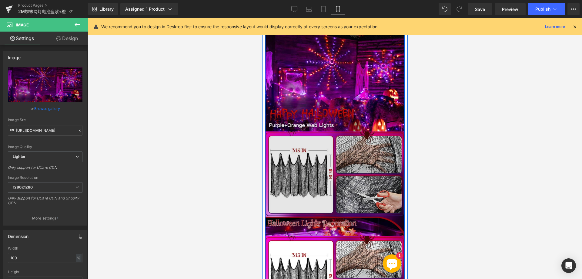
click at [325, 170] on div "Image" at bounding box center [334, 183] width 139 height 105
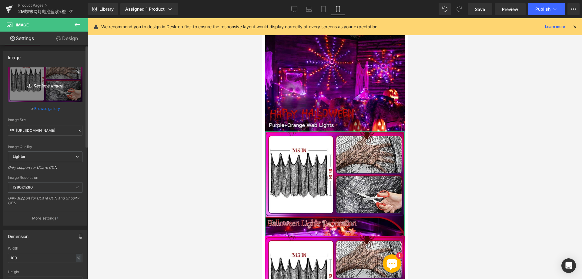
click at [49, 87] on icon "Replace Image" at bounding box center [45, 85] width 49 height 8
type input "C:\fakepath\222.webp"
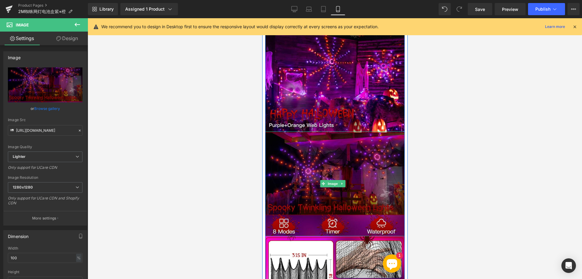
type input "https://ucarecdn.com/f1354b0e-f8d0-494d-9c49-a755de3dd863/-/format/auto/-/previ…"
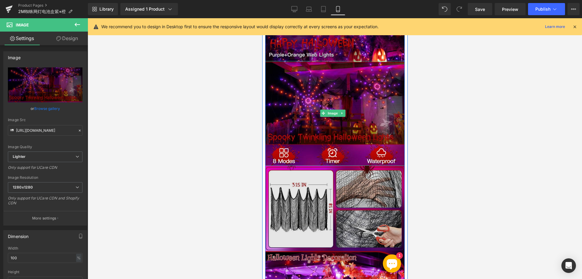
scroll to position [671, 0]
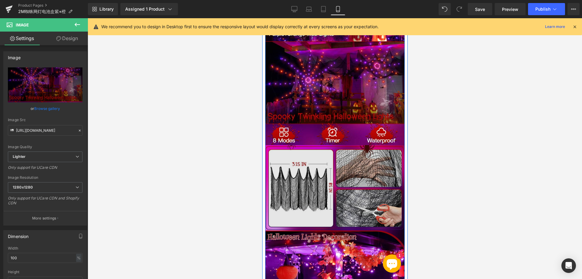
click at [325, 177] on img at bounding box center [334, 197] width 139 height 105
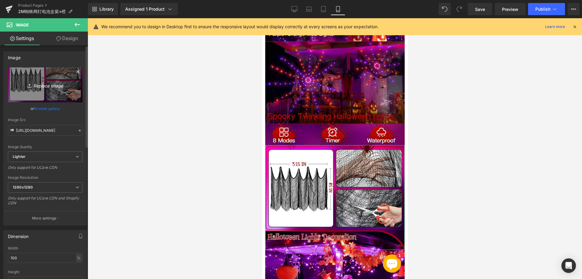
click at [51, 83] on icon "Replace Image" at bounding box center [45, 85] width 49 height 8
type input "C:\fakepath\333.webp"
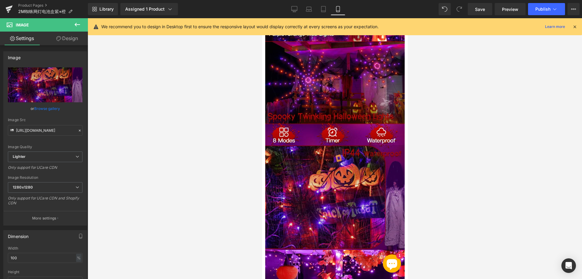
type input "https://ucarecdn.com/552b2949-bda8-4574-a298-0ef66354df80/-/format/auto/-/previ…"
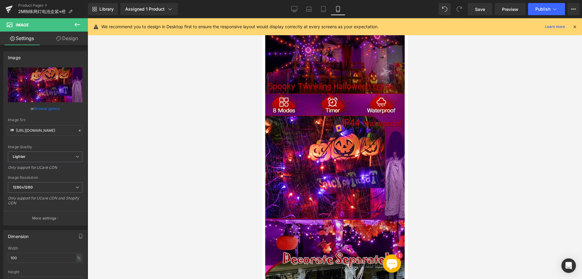
scroll to position [762, 0]
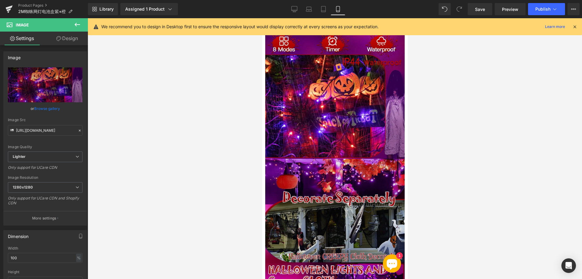
click at [340, 177] on img at bounding box center [334, 211] width 139 height 105
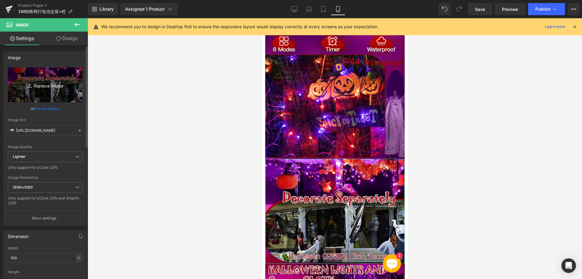
click at [51, 85] on icon "Replace Image" at bounding box center [45, 85] width 49 height 8
type input "C:\fakepath\444.webp"
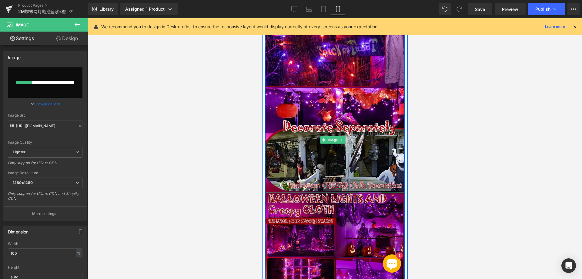
scroll to position [853, 0]
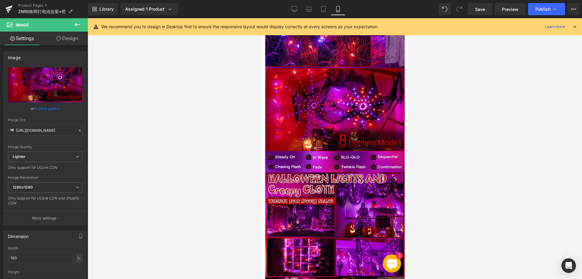
type input "https://ucarecdn.com/a92f4c33-be28-4f9b-953c-06486b19ad47/-/format/auto/-/previ…"
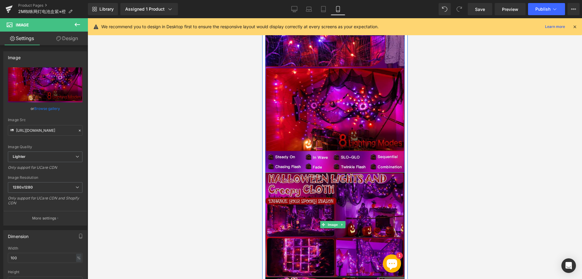
click at [309, 185] on img at bounding box center [334, 224] width 139 height 105
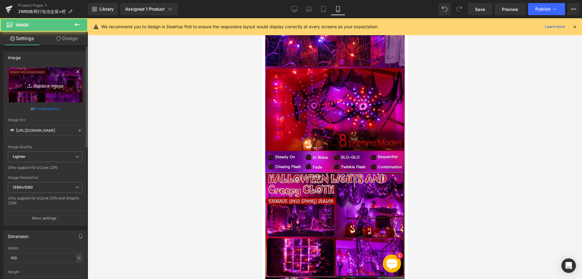
click at [55, 84] on icon "Replace Image" at bounding box center [45, 85] width 49 height 8
type input "C:\fakepath\555.webp"
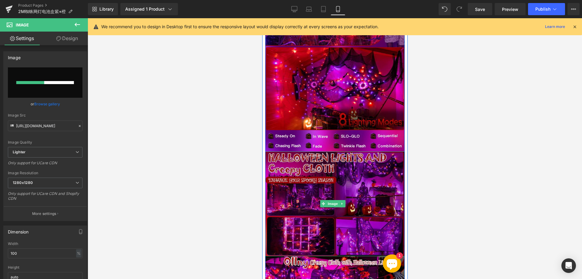
scroll to position [883, 0]
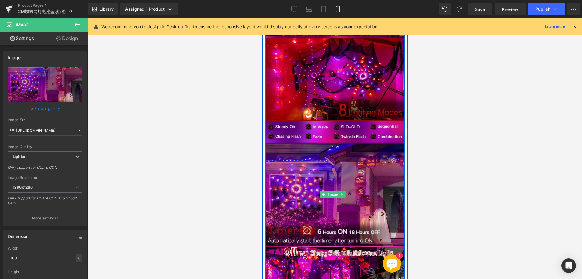
type input "https://ucarecdn.com/ca595c0a-19ca-4d32-a104-f9b37fb14aca/-/format/auto/-/previ…"
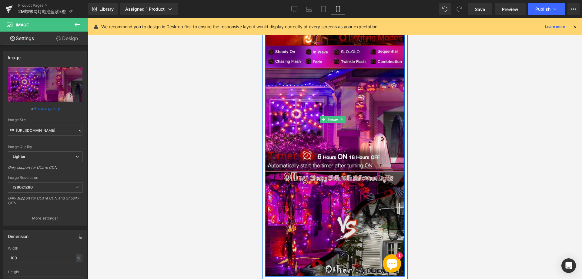
scroll to position [974, 0]
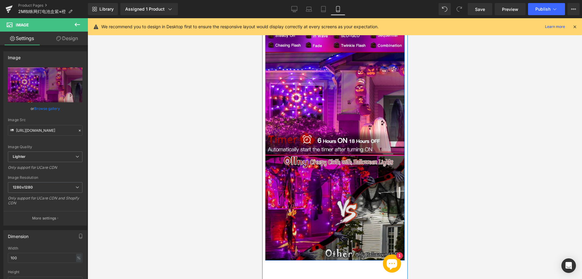
click at [330, 174] on img at bounding box center [334, 208] width 139 height 105
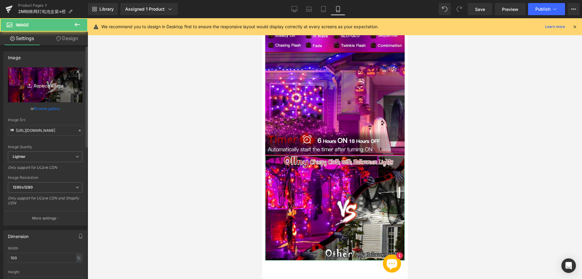
click at [56, 83] on icon "Replace Image" at bounding box center [45, 85] width 49 height 8
type input "C:\fakepath\666.webp"
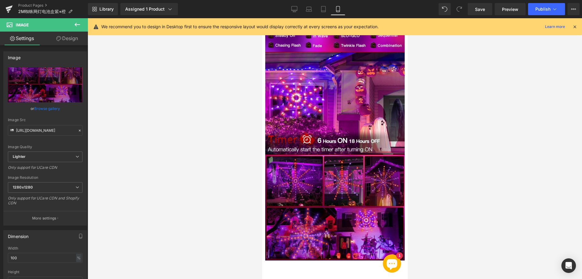
type input "https://ucarecdn.com/c705faa9-42eb-40fa-b569-0eca5a3b7b7a/-/format/auto/-/previ…"
click at [302, 9] on link "Laptop" at bounding box center [309, 9] width 15 height 12
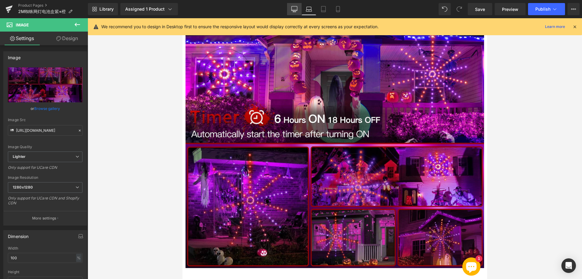
scroll to position [0, 0]
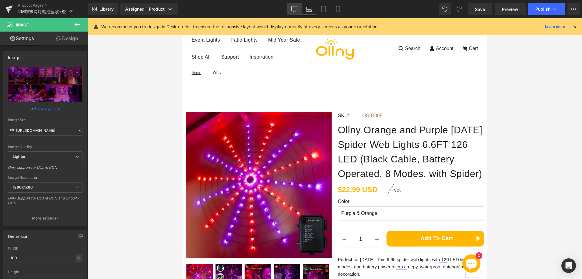
drag, startPoint x: 296, startPoint y: 10, endPoint x: 226, endPoint y: 24, distance: 71.8
click at [296, 10] on icon at bounding box center [294, 9] width 6 height 6
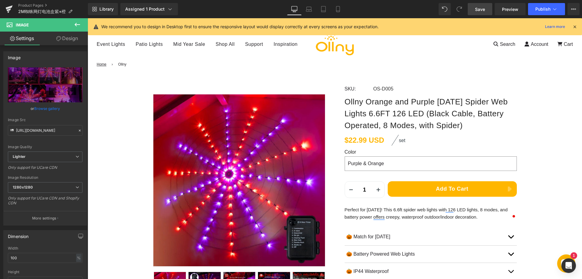
drag, startPoint x: 483, startPoint y: 13, endPoint x: 265, endPoint y: 103, distance: 236.4
click at [483, 13] on link "Save" at bounding box center [480, 9] width 25 height 12
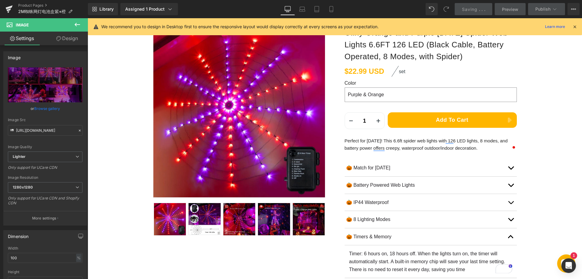
scroll to position [91, 0]
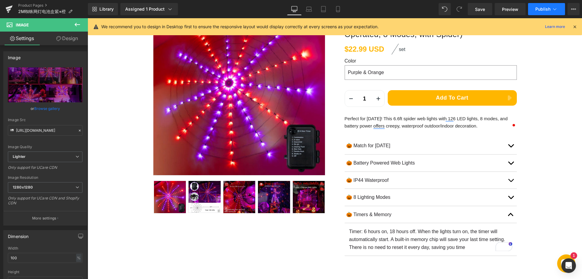
click at [543, 9] on span "Publish" at bounding box center [542, 9] width 15 height 5
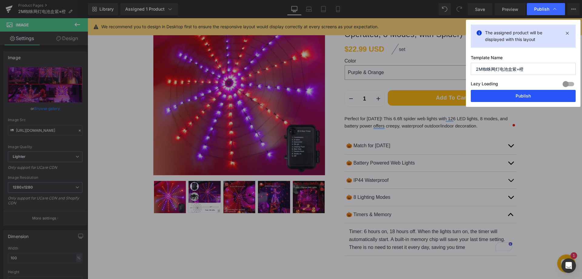
drag, startPoint x: 513, startPoint y: 90, endPoint x: 300, endPoint y: 133, distance: 216.8
click at [513, 90] on button "Publish" at bounding box center [523, 96] width 105 height 12
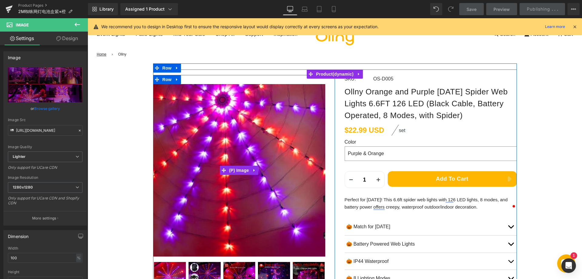
scroll to position [0, 0]
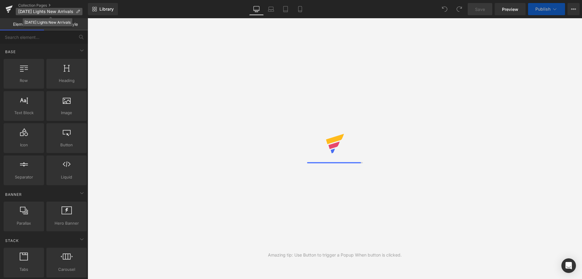
click at [63, 11] on span "[DATE] Lights New Arrivals" at bounding box center [45, 11] width 55 height 5
click at [79, 11] on p "[DATE] Lights New Arrivals" at bounding box center [49, 11] width 67 height 7
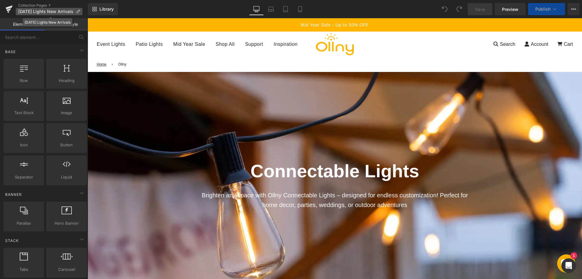
click at [80, 11] on icon at bounding box center [78, 11] width 4 height 4
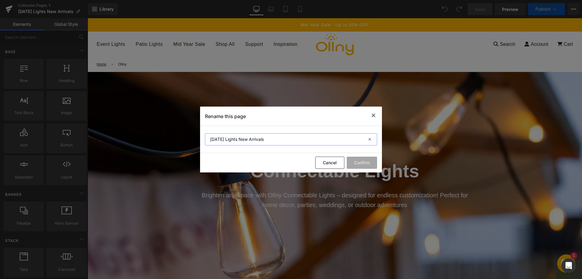
drag, startPoint x: 282, startPoint y: 137, endPoint x: 238, endPoint y: 144, distance: 44.5
click at [209, 137] on input "[DATE] Lights New Arrivals" at bounding box center [291, 139] width 172 height 12
click at [376, 116] on icon at bounding box center [373, 116] width 7 height 8
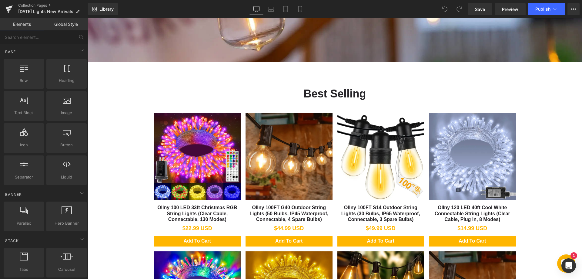
scroll to position [243, 0]
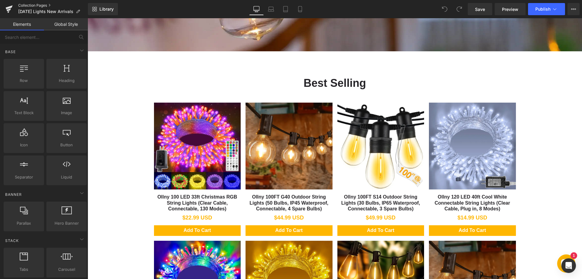
click at [34, 5] on link "Collection Pages" at bounding box center [53, 5] width 70 height 5
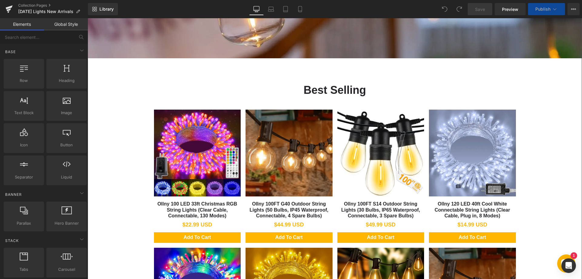
scroll to position [273, 0]
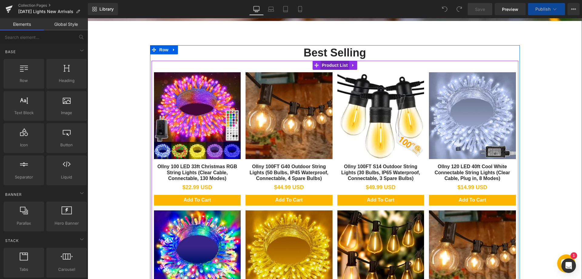
click at [324, 65] on span "Product List" at bounding box center [334, 65] width 29 height 9
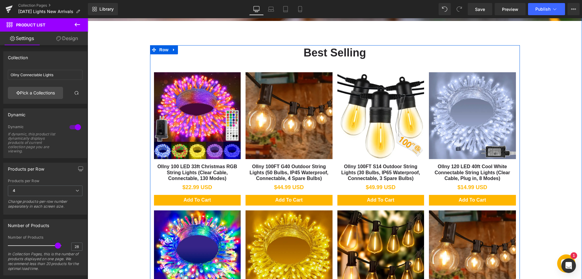
click at [306, 50] on h1 "Best Selling" at bounding box center [335, 52] width 367 height 15
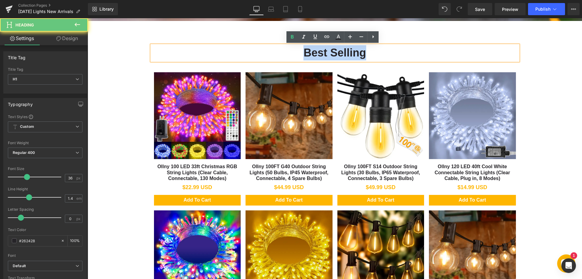
drag, startPoint x: 303, startPoint y: 51, endPoint x: 372, endPoint y: 53, distance: 68.8
click at [372, 53] on h1 "Best Selling" at bounding box center [335, 52] width 367 height 15
paste div "To enrich screen reader interactions, please activate Accessibility in Grammarl…"
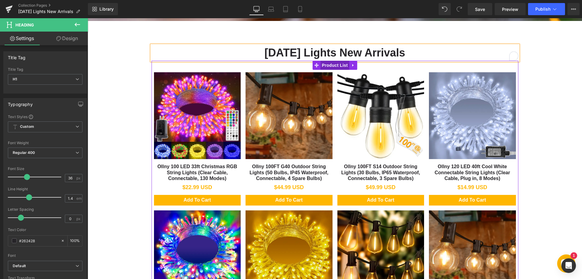
click at [331, 66] on span "Product List" at bounding box center [334, 65] width 29 height 9
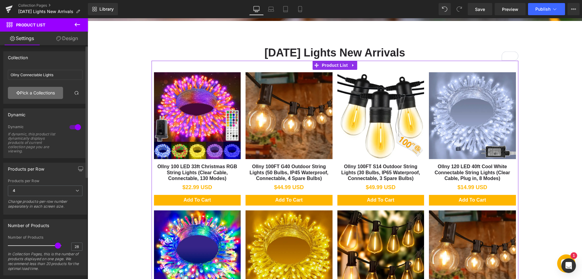
click at [42, 95] on link "Pick a Collections" at bounding box center [35, 93] width 55 height 12
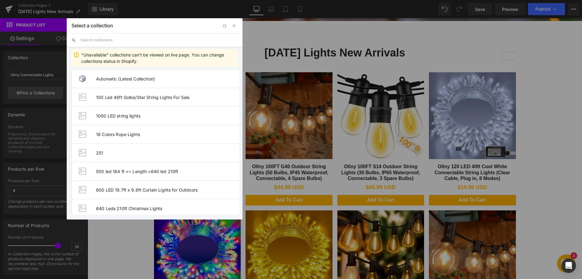
click at [112, 40] on input "text" at bounding box center [159, 39] width 157 height 13
paste input "[DATE] Lights New Arrivals"
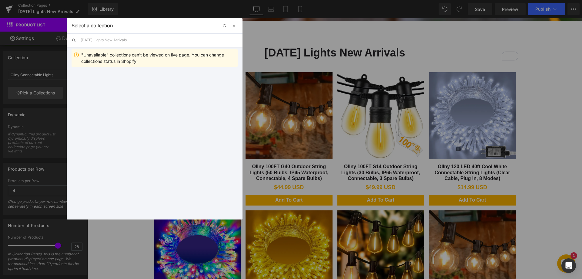
type input "[DATE] Lights New Arrivals"
click at [128, 75] on li "[DATE] Lights New Arrivals" at bounding box center [155, 78] width 166 height 19
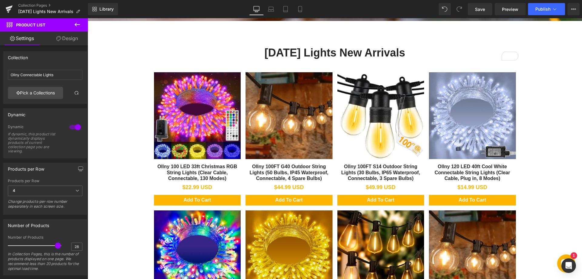
type input "[DATE] Lights New Arrivals"
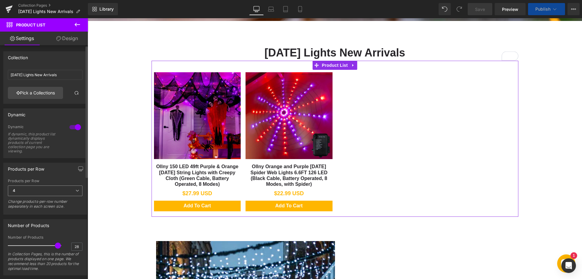
click at [42, 190] on span "4" at bounding box center [45, 190] width 75 height 11
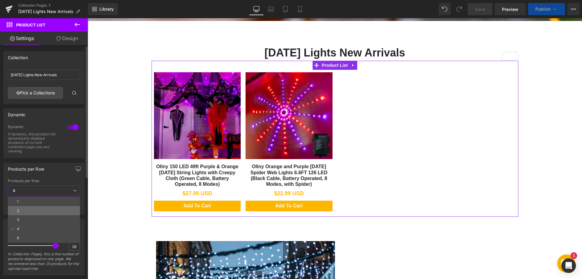
click at [34, 209] on li "2" at bounding box center [44, 210] width 72 height 9
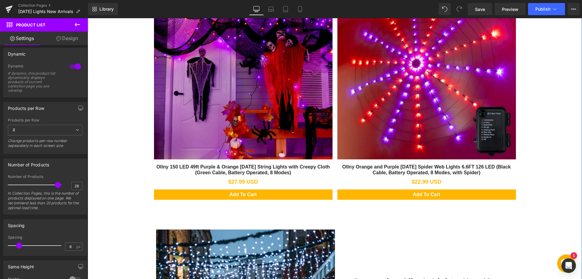
scroll to position [364, 0]
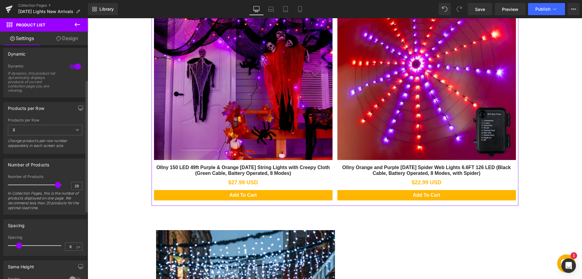
click at [55, 184] on span at bounding box center [58, 185] width 6 height 6
click at [61, 131] on span "2" at bounding box center [45, 130] width 75 height 11
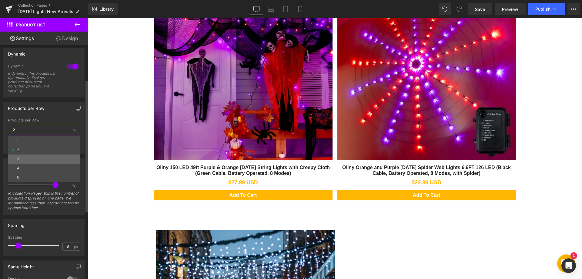
click at [45, 156] on li "3" at bounding box center [44, 158] width 72 height 9
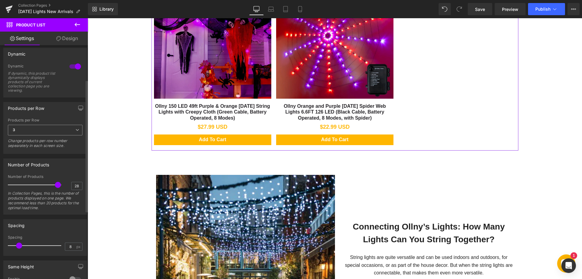
click at [50, 130] on span "3" at bounding box center [45, 130] width 75 height 11
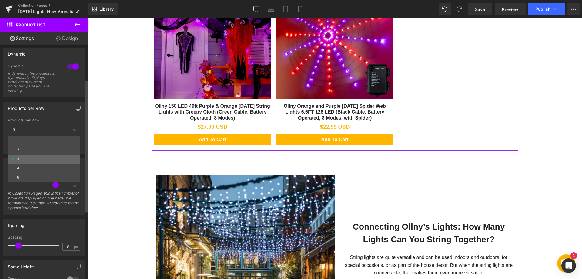
click at [34, 162] on li "3" at bounding box center [44, 158] width 72 height 9
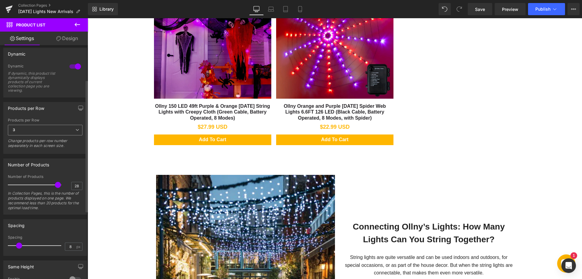
click at [54, 128] on span "3" at bounding box center [45, 130] width 75 height 11
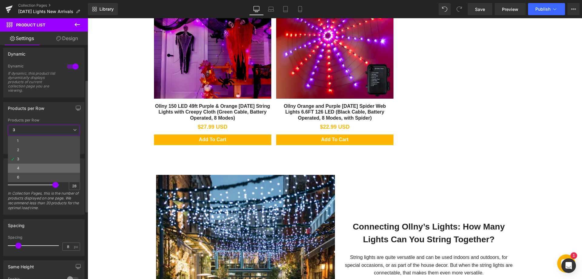
click at [27, 166] on li "4" at bounding box center [44, 167] width 72 height 9
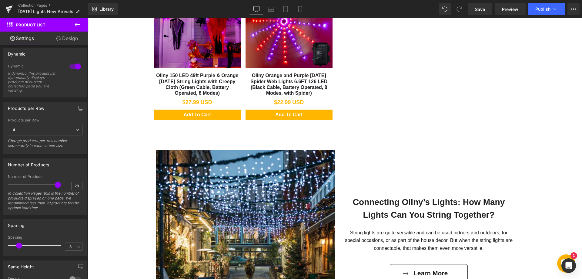
scroll to position [333, 0]
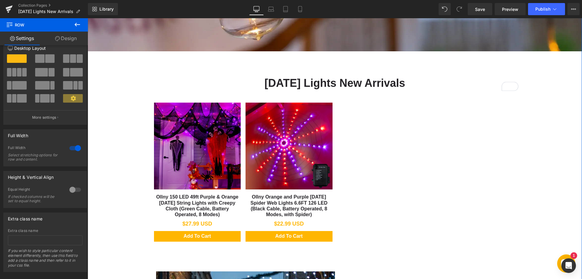
scroll to position [21, 0]
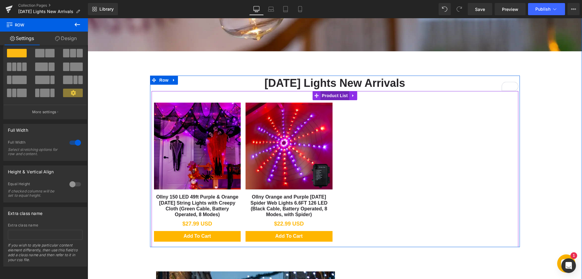
click at [320, 95] on span "Product List" at bounding box center [334, 95] width 29 height 9
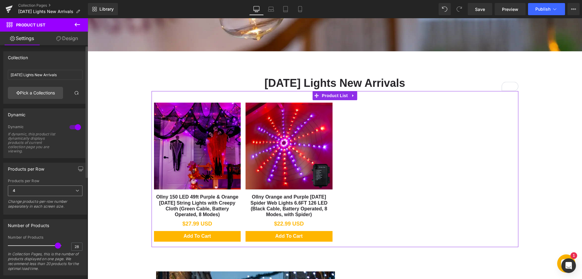
click at [47, 189] on span "4" at bounding box center [45, 190] width 75 height 11
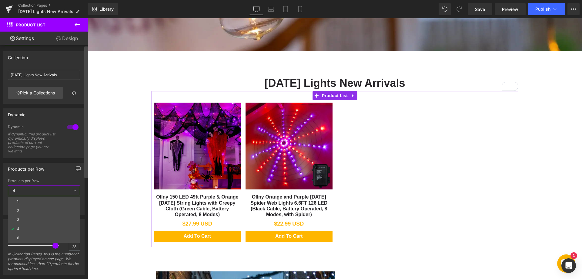
drag, startPoint x: 28, startPoint y: 217, endPoint x: 87, endPoint y: 206, distance: 59.8
click at [28, 217] on li "3" at bounding box center [44, 219] width 72 height 9
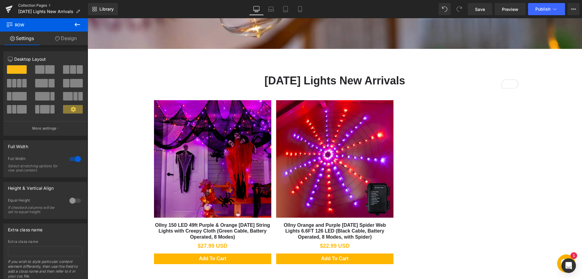
scroll to position [243, 0]
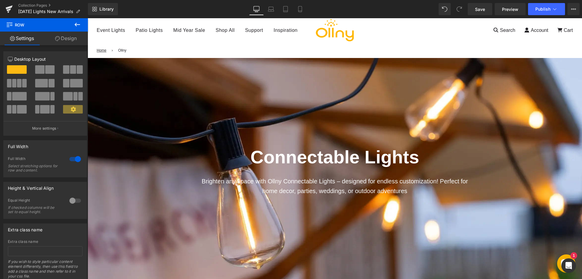
scroll to position [0, 0]
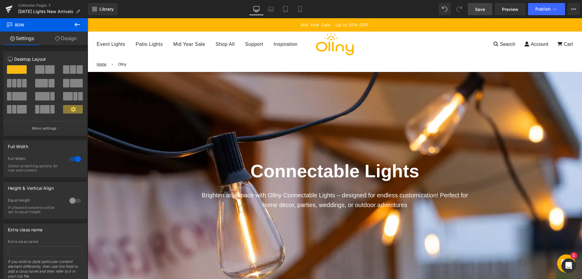
click at [481, 11] on span "Save" at bounding box center [480, 9] width 10 height 6
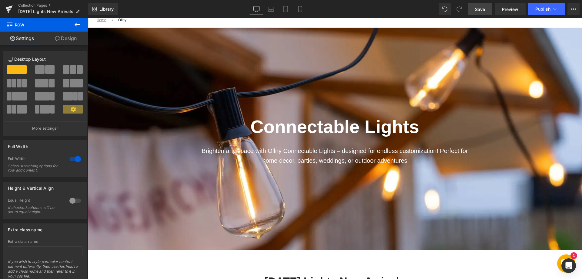
scroll to position [30, 0]
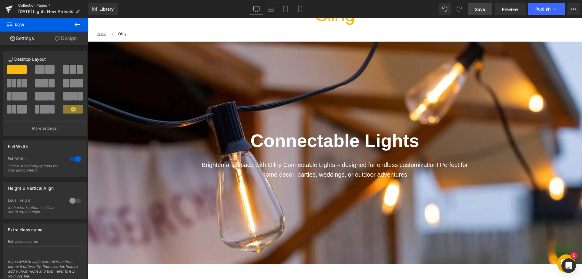
click at [35, 5] on link "Collection Pages" at bounding box center [53, 5] width 70 height 5
